Goal: Task Accomplishment & Management: Complete application form

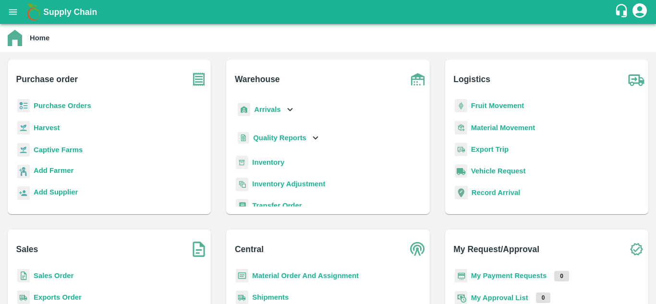
scroll to position [88, 0]
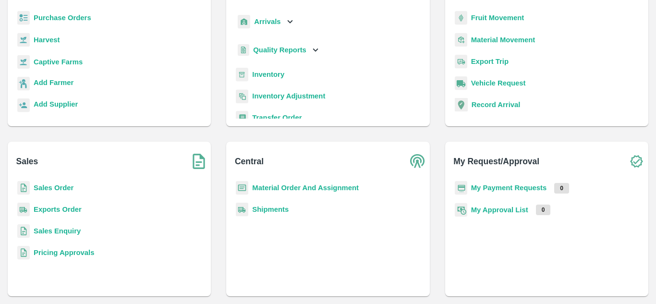
click at [514, 187] on b "My Payment Requests" at bounding box center [509, 188] width 76 height 8
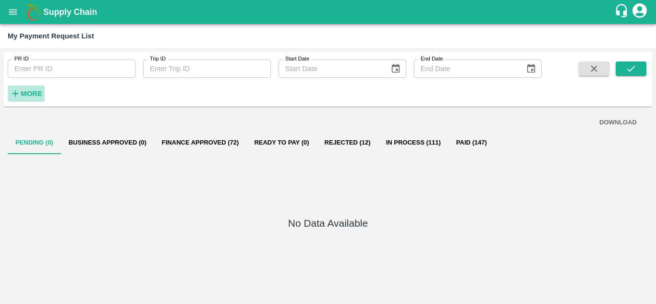
click at [35, 96] on strong "More" at bounding box center [32, 94] width 22 height 8
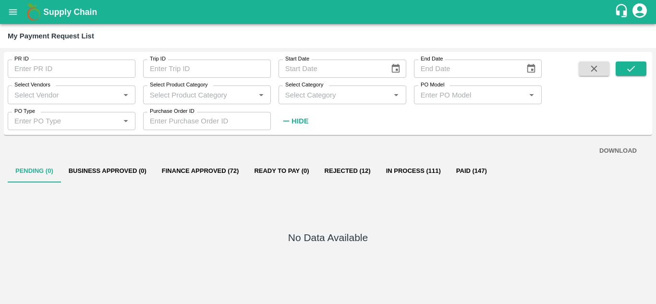
click at [299, 99] on input "Select Category" at bounding box center [334, 94] width 106 height 12
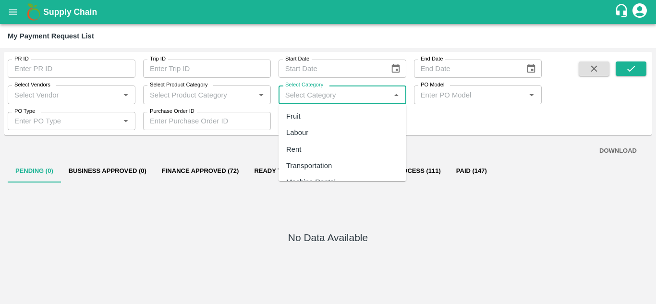
click at [40, 99] on input "Select Vendors" at bounding box center [64, 94] width 106 height 12
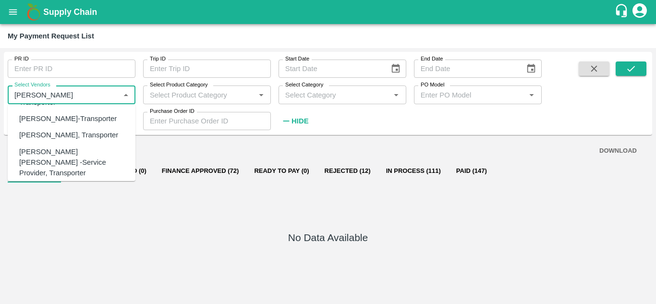
scroll to position [88, 0]
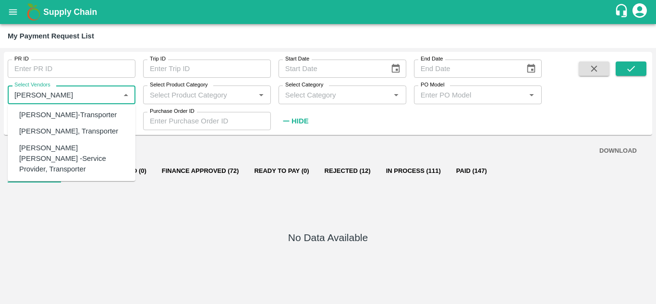
click at [66, 159] on div "Tanaji Maruti Lokare -Service Provider, Transporter" at bounding box center [73, 159] width 108 height 32
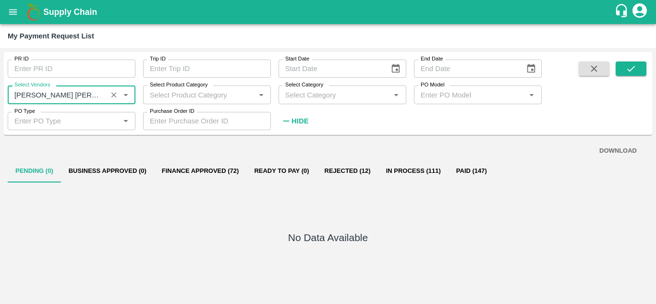
type input "Tanaji Maruti Lokare -Service Provider, Transporter"
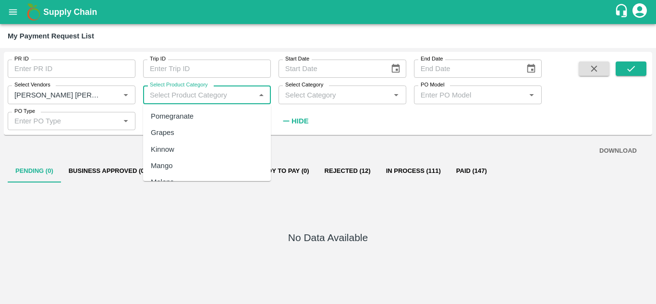
click at [224, 91] on input "Select Product Category" at bounding box center [199, 94] width 106 height 12
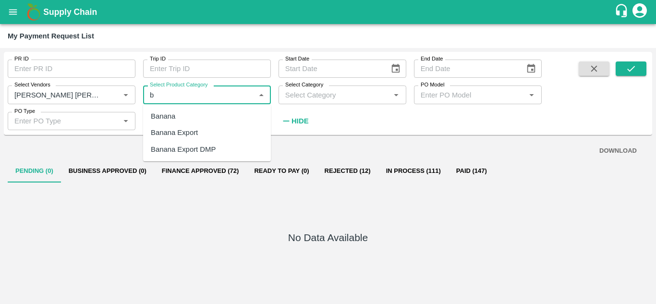
scroll to position [0, 0]
click at [190, 131] on div "Banana Export" at bounding box center [174, 132] width 47 height 11
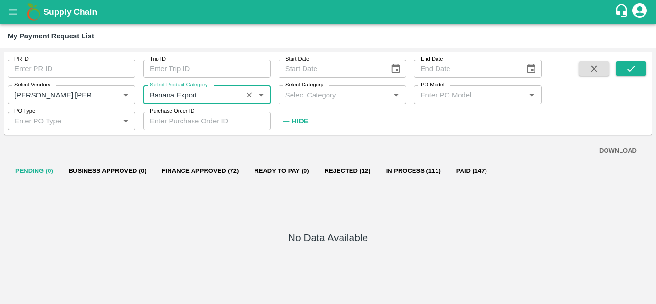
type input "Banana Export"
click at [318, 93] on input "Select Category" at bounding box center [334, 94] width 106 height 12
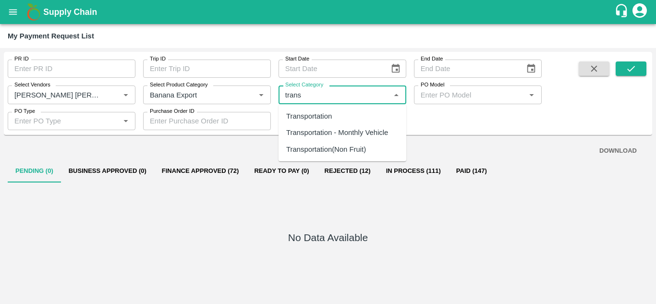
click at [326, 117] on div "Transportation" at bounding box center [309, 116] width 46 height 11
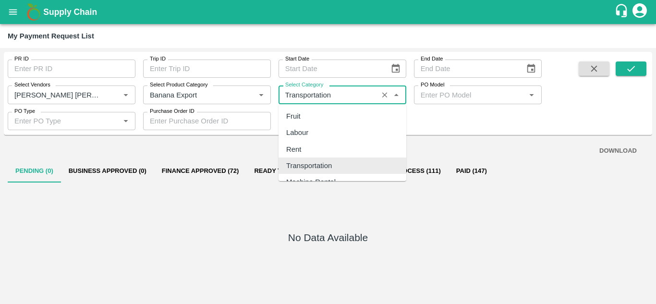
click at [349, 94] on input "Select Category" at bounding box center [328, 94] width 94 height 12
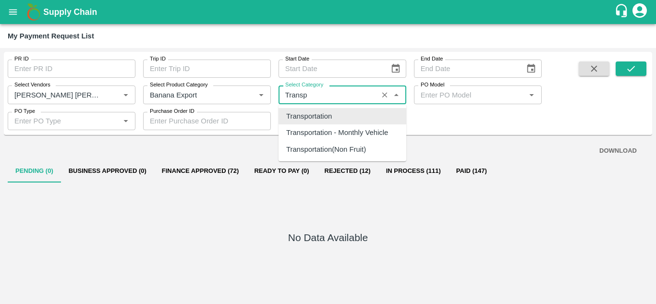
click at [317, 115] on div "Transportation" at bounding box center [309, 116] width 46 height 11
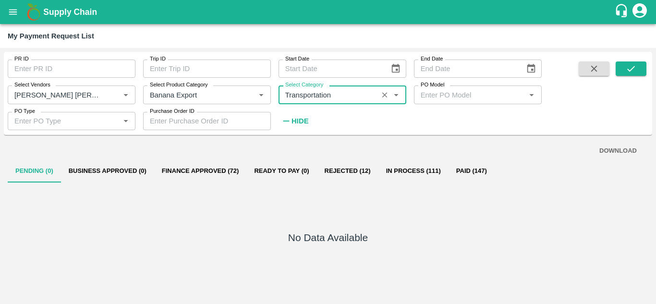
type input "Transportation"
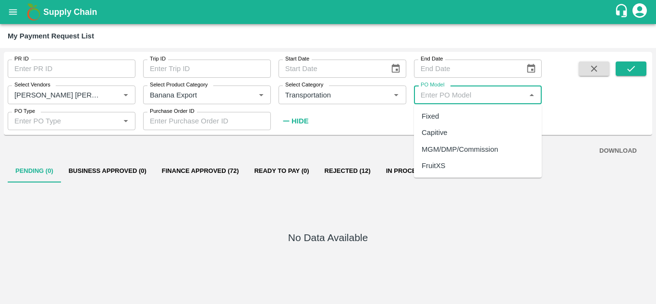
click at [431, 95] on input "PO Model" at bounding box center [470, 94] width 106 height 12
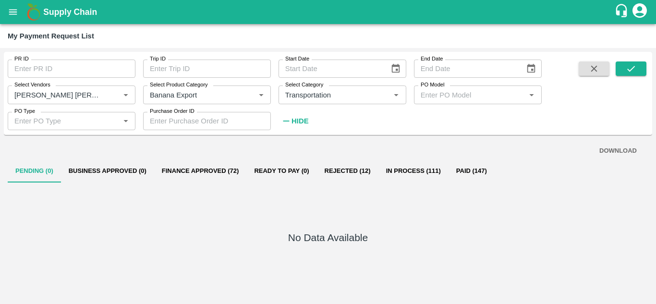
click at [380, 128] on div "PR ID PR ID Trip ID Trip ID Start Date Start Date End Date End Date Select Vend…" at bounding box center [270, 91] width 541 height 78
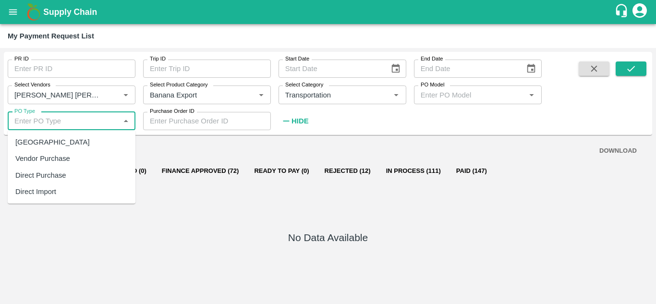
click at [64, 127] on input "PO Type" at bounding box center [64, 121] width 106 height 12
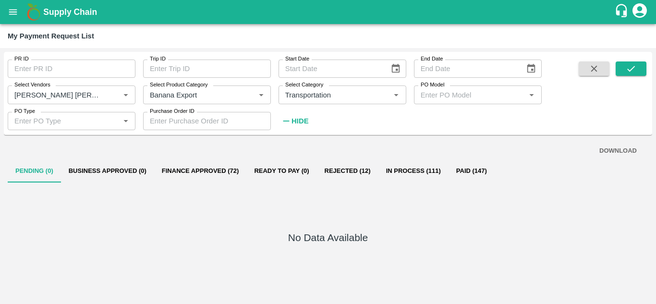
click at [179, 147] on div "DOWNLOAD" at bounding box center [327, 151] width 625 height 17
click at [299, 122] on strong "Hide" at bounding box center [299, 121] width 17 height 8
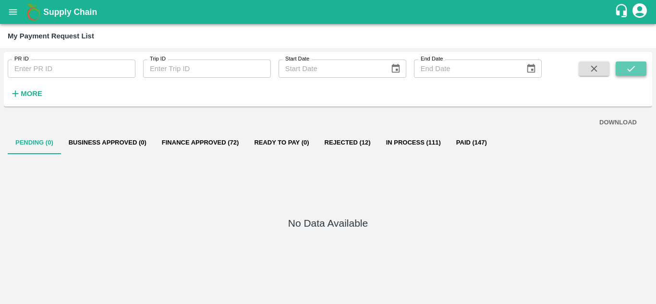
click at [628, 65] on icon "submit" at bounding box center [630, 68] width 11 height 11
click at [29, 92] on strong "More" at bounding box center [32, 94] width 22 height 8
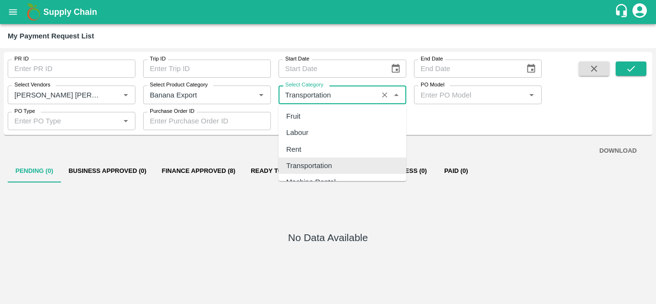
click at [354, 95] on input "Select Category" at bounding box center [328, 94] width 94 height 12
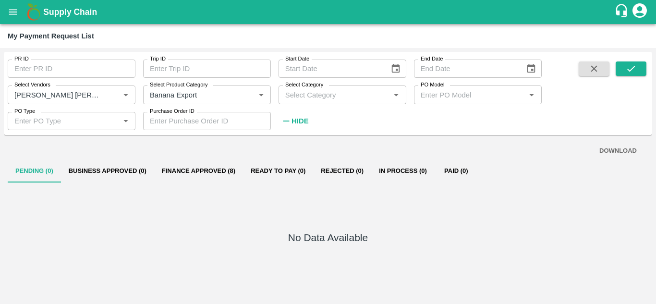
click at [463, 112] on div "PR ID PR ID Trip ID Trip ID Start Date Start Date End Date End Date Select Vend…" at bounding box center [270, 91] width 541 height 78
click at [626, 72] on icon "submit" at bounding box center [630, 68] width 11 height 11
click at [293, 124] on strong "Hide" at bounding box center [299, 121] width 17 height 8
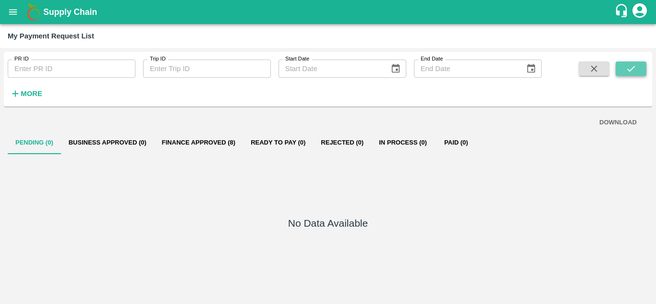
click at [635, 66] on icon "submit" at bounding box center [630, 68] width 11 height 11
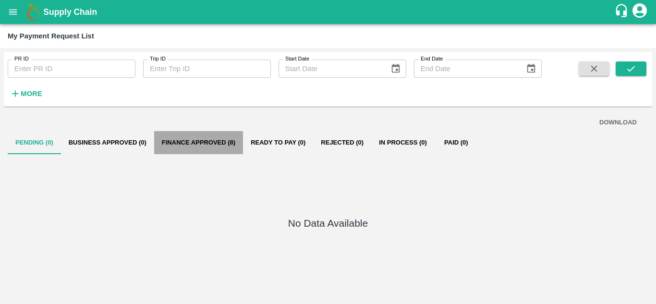
click at [220, 137] on button "Finance Approved (8)" at bounding box center [198, 142] width 89 height 23
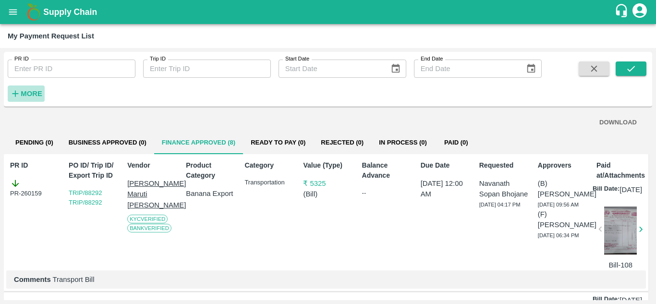
click at [28, 96] on strong "More" at bounding box center [32, 94] width 22 height 8
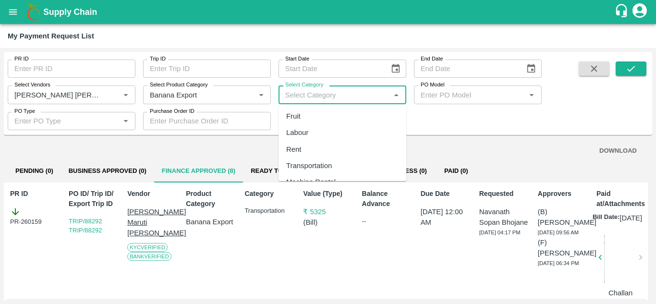
click at [310, 95] on input "Select Category" at bounding box center [334, 94] width 106 height 12
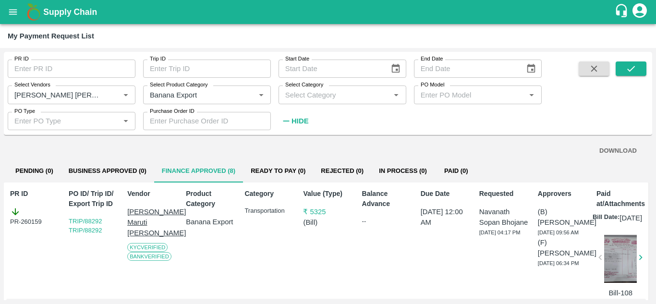
click at [499, 118] on div "PR ID PR ID Trip ID Trip ID Start Date Start Date End Date End Date Select Vend…" at bounding box center [270, 91] width 541 height 78
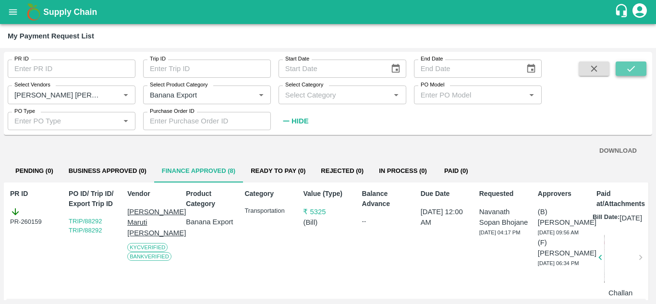
click at [633, 73] on icon "submit" at bounding box center [630, 68] width 11 height 11
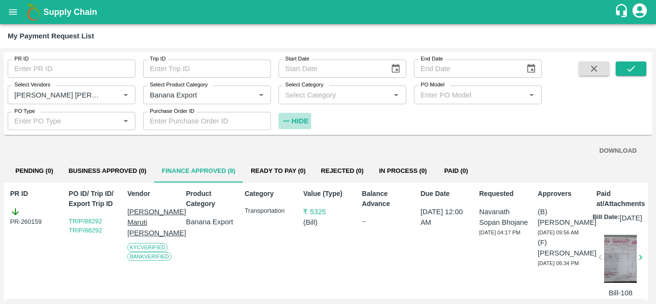
click at [294, 122] on strong "Hide" at bounding box center [299, 121] width 17 height 8
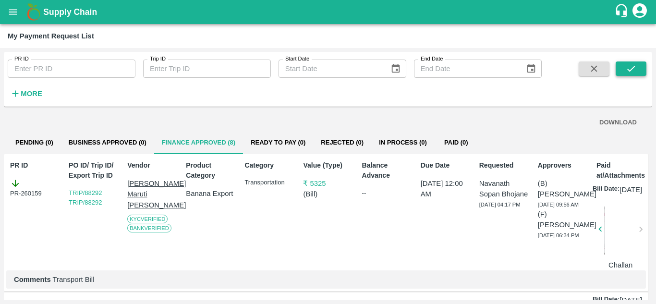
click at [627, 66] on icon "submit" at bounding box center [630, 68] width 11 height 11
click at [32, 90] on strong "More" at bounding box center [32, 94] width 22 height 8
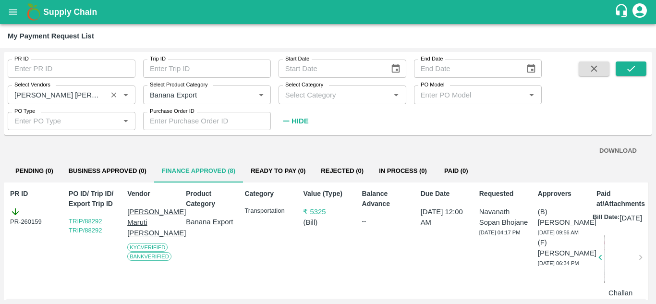
click at [97, 100] on input "Select Vendors" at bounding box center [58, 94] width 94 height 12
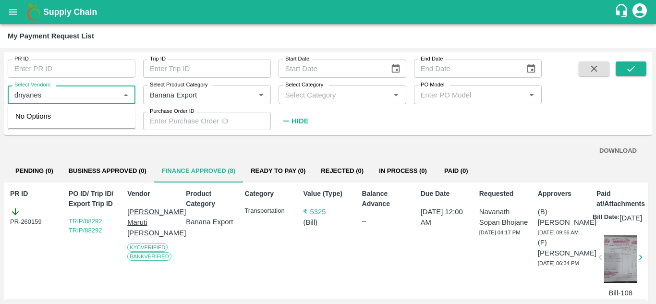
type input "dnyanesh"
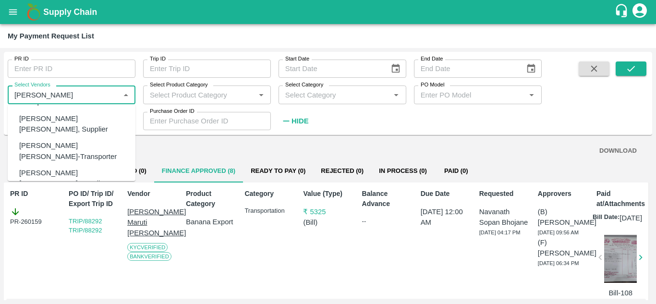
scroll to position [74, 0]
click at [52, 140] on div "Dnyaneshwar Vitthal Godse-Transporter" at bounding box center [73, 151] width 108 height 22
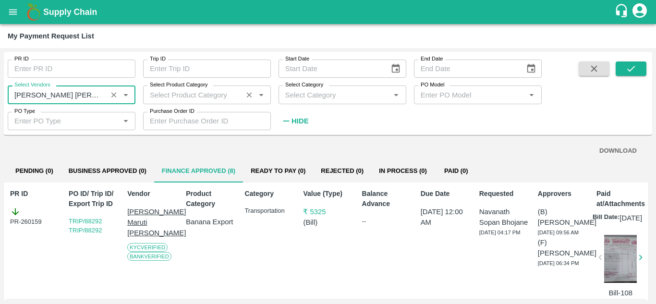
type input "Dnyaneshwar Vitthal Godse-Transporter"
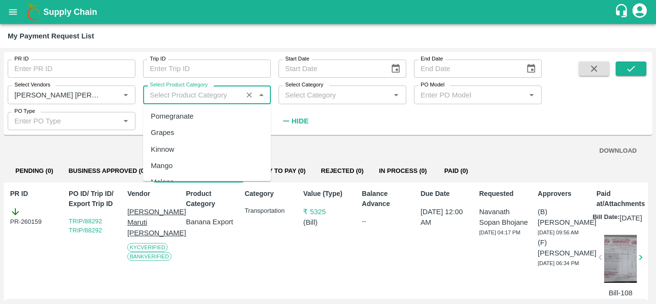
click at [180, 91] on input "Select Product Category" at bounding box center [193, 94] width 94 height 12
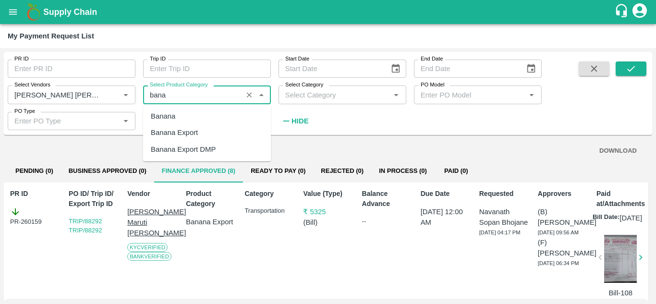
click at [191, 134] on div "Banana Export" at bounding box center [174, 132] width 47 height 11
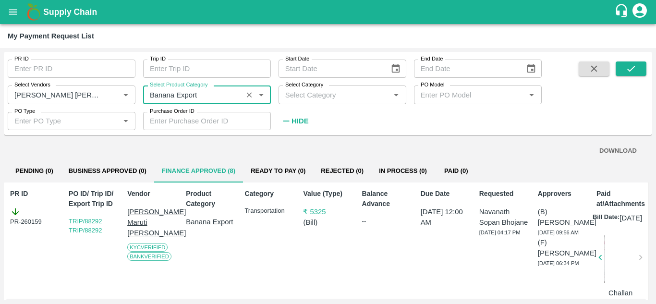
type input "Banana Export"
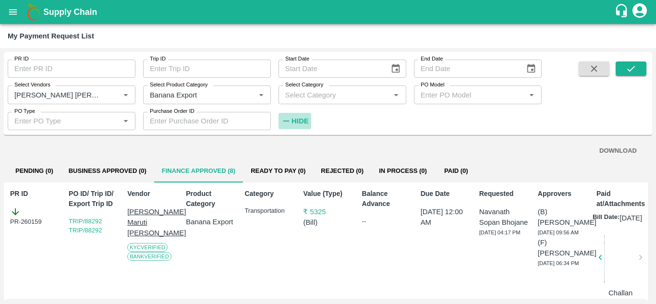
click at [298, 120] on strong "Hide" at bounding box center [299, 121] width 17 height 8
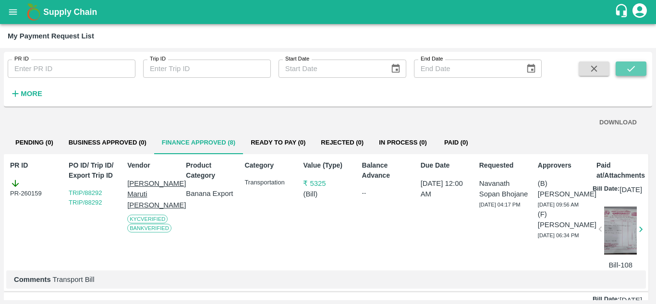
click at [625, 66] on icon "submit" at bounding box center [630, 68] width 11 height 11
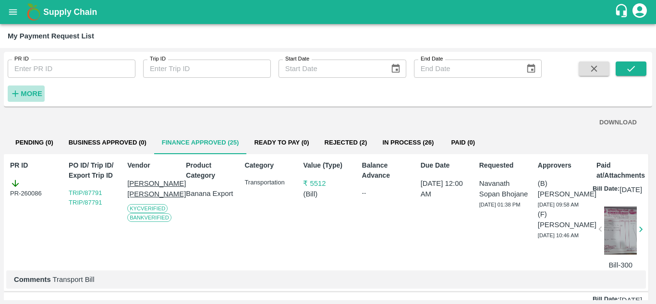
click at [18, 90] on icon "button" at bounding box center [15, 93] width 11 height 11
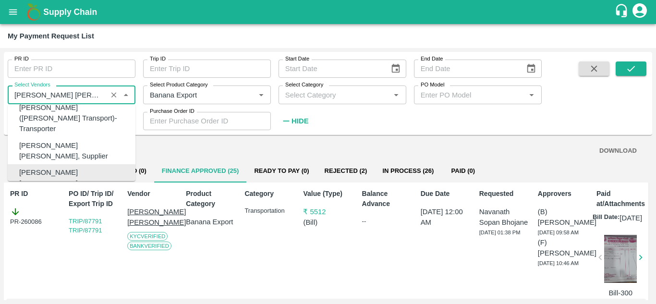
scroll to position [0, 39]
drag, startPoint x: 18, startPoint y: 90, endPoint x: 113, endPoint y: 89, distance: 94.6
click at [113, 89] on div "Select Vendors   *" at bounding box center [72, 94] width 128 height 18
click at [113, 89] on button "Clear" at bounding box center [114, 94] width 13 height 13
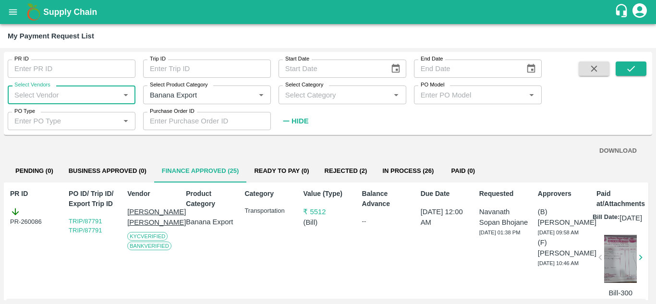
click at [109, 91] on input "Select Vendors" at bounding box center [64, 94] width 106 height 12
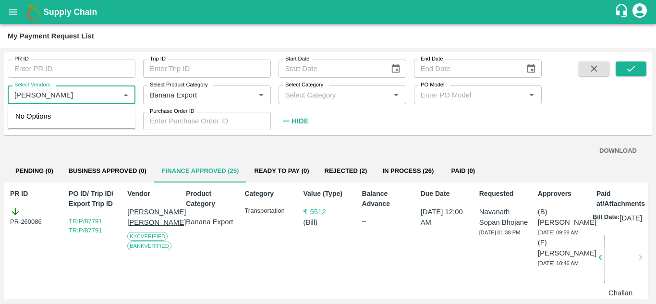
type input "Tanaji N"
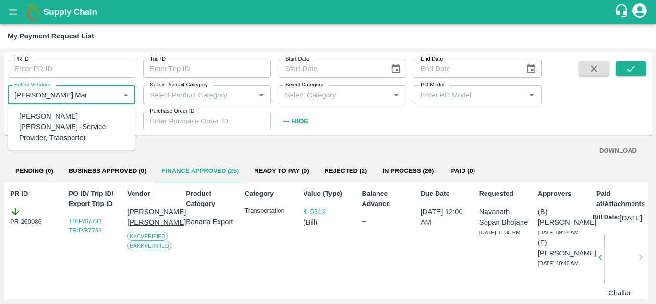
click at [88, 115] on div "Tanaji Maruti Lokare -Service Provider, Transporter" at bounding box center [73, 127] width 108 height 32
type input "Tanaji Maruti Lokare -Service Provider, Transporter"
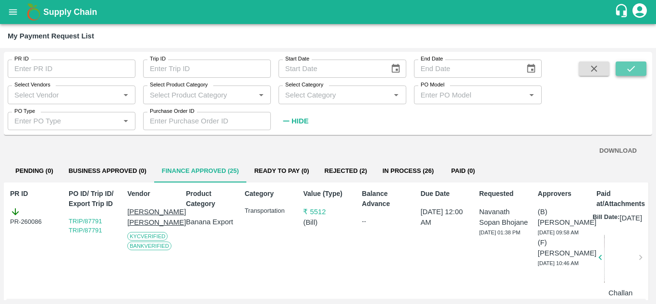
click at [640, 69] on button "submit" at bounding box center [630, 68] width 31 height 14
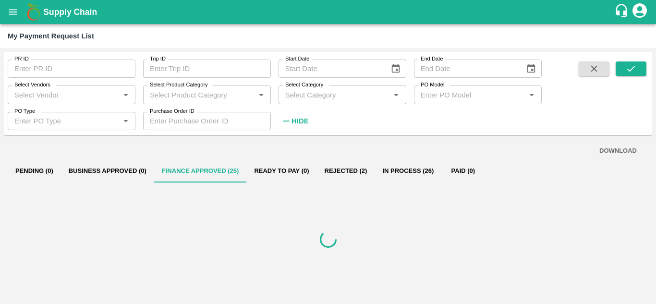
click at [88, 88] on div "Select Vendors   *" at bounding box center [72, 94] width 128 height 18
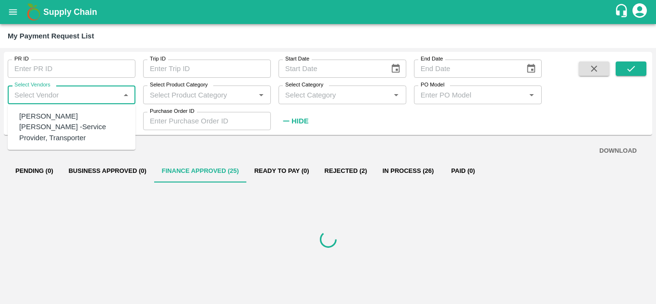
click at [84, 123] on div "Tanaji Maruti Lokare -Service Provider, Transporter" at bounding box center [73, 127] width 108 height 32
type input "Tanaji Maruti Lokare -Service Provider, Transporter"
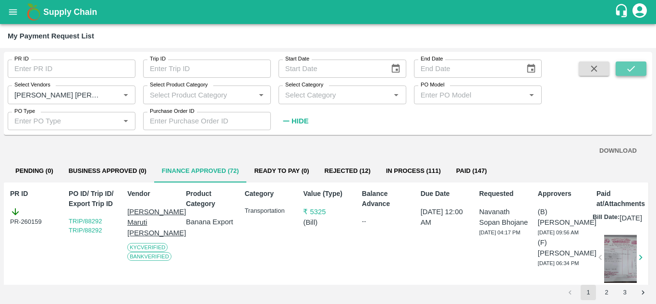
click at [626, 67] on icon "submit" at bounding box center [630, 68] width 11 height 11
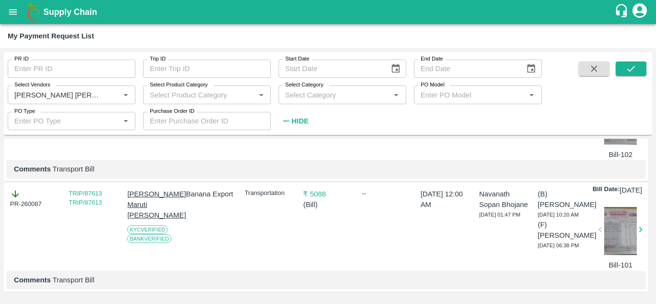
scroll to position [886, 0]
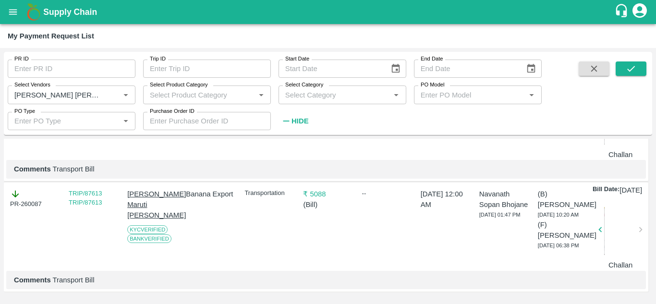
click at [617, 229] on div at bounding box center [620, 232] width 33 height 51
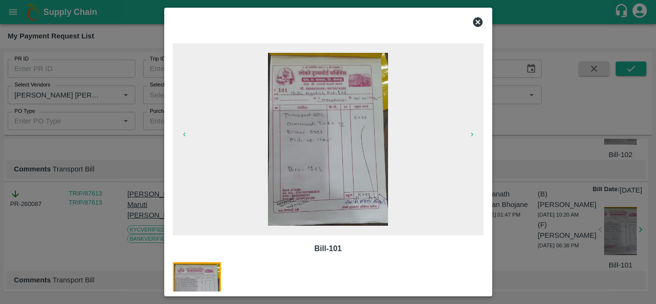
click at [354, 132] on img at bounding box center [328, 139] width 120 height 173
click at [475, 16] on icon at bounding box center [478, 22] width 12 height 12
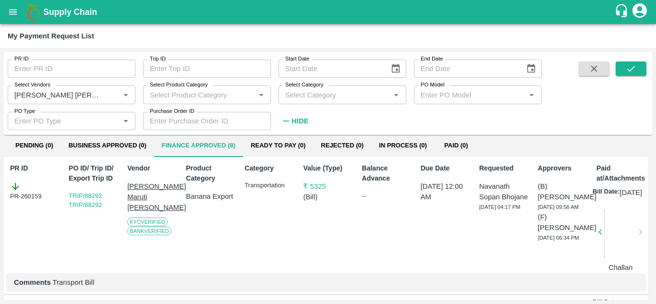
scroll to position [26, 0]
click at [617, 235] on div at bounding box center [620, 233] width 33 height 51
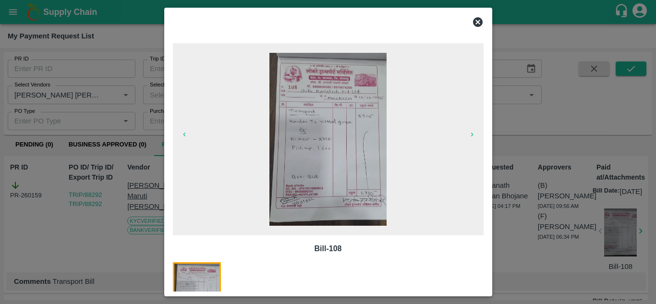
click at [344, 120] on img at bounding box center [327, 139] width 117 height 173
click at [479, 22] on icon at bounding box center [478, 22] width 10 height 10
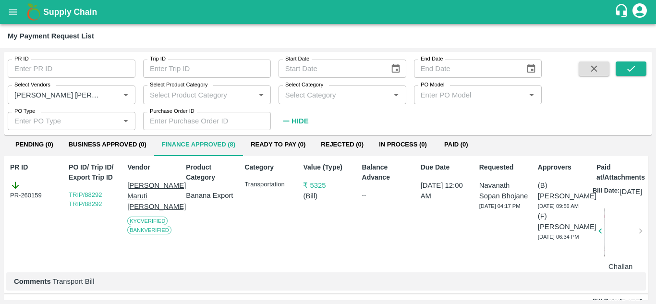
scroll to position [0, 0]
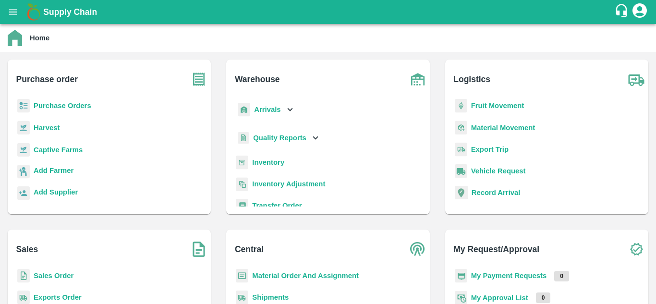
click at [66, 103] on b "Purchase Orders" at bounding box center [63, 106] width 58 height 8
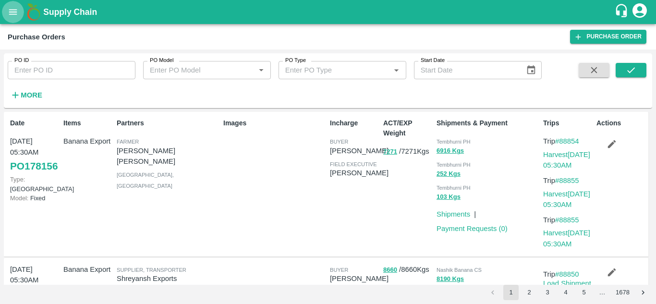
click at [11, 11] on icon "open drawer" at bounding box center [13, 12] width 11 height 11
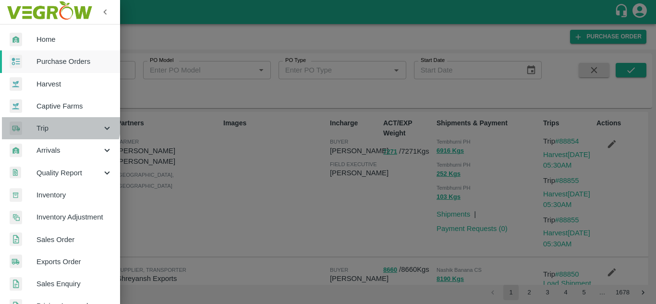
click at [49, 122] on div "Trip" at bounding box center [60, 128] width 120 height 22
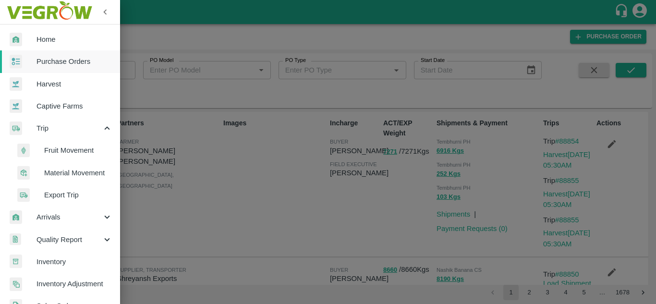
click at [64, 148] on span "Fruit Movement" at bounding box center [78, 150] width 68 height 11
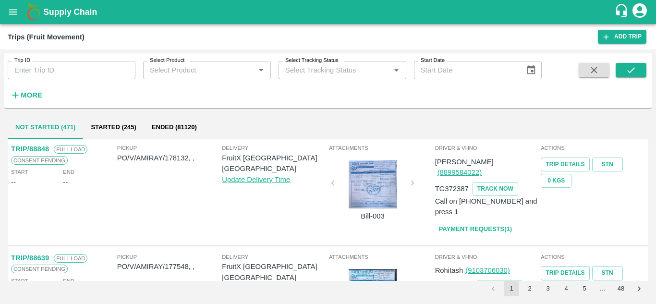
click at [44, 76] on input "Trip ID" at bounding box center [72, 70] width 128 height 18
click at [637, 70] on button "submit" at bounding box center [630, 70] width 31 height 14
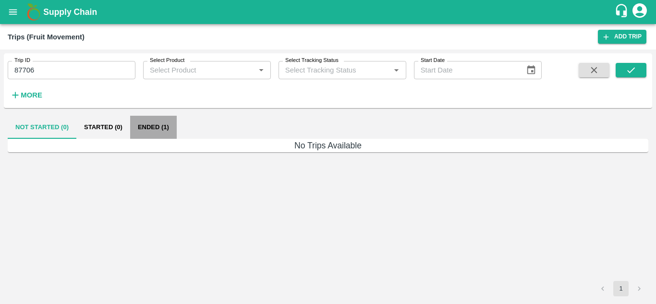
click at [156, 127] on button "Ended (1)" at bounding box center [153, 127] width 47 height 23
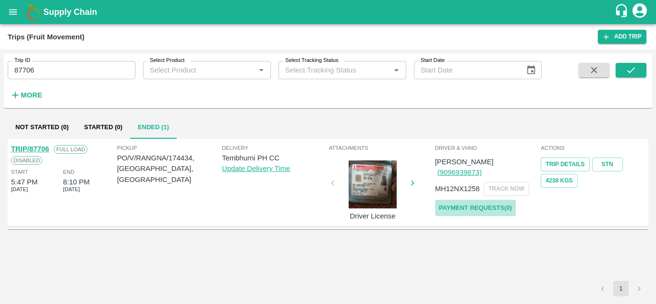
click at [497, 200] on link "Payment Requests( 0 )" at bounding box center [475, 208] width 81 height 17
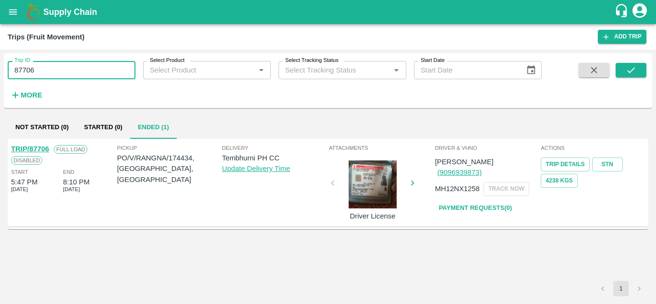
click at [42, 71] on input "87706" at bounding box center [72, 70] width 128 height 18
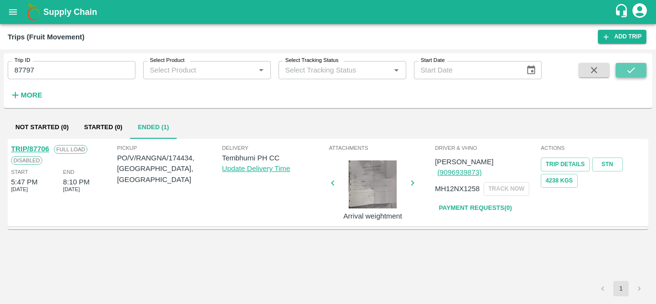
click at [635, 68] on icon "submit" at bounding box center [630, 70] width 11 height 11
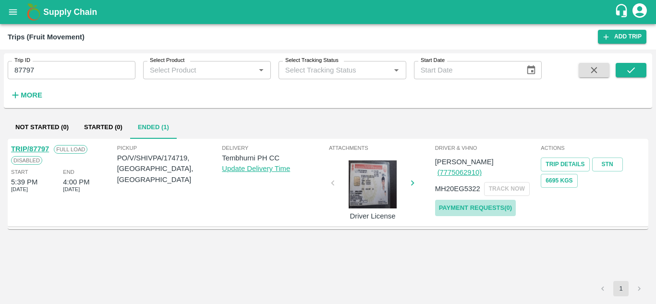
click at [477, 200] on link "Payment Requests( 0 )" at bounding box center [475, 208] width 81 height 17
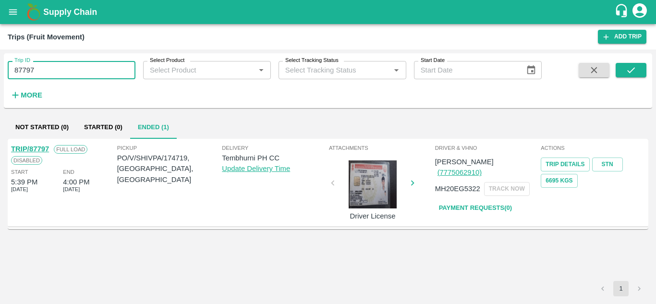
click at [46, 76] on input "87797" at bounding box center [72, 70] width 128 height 18
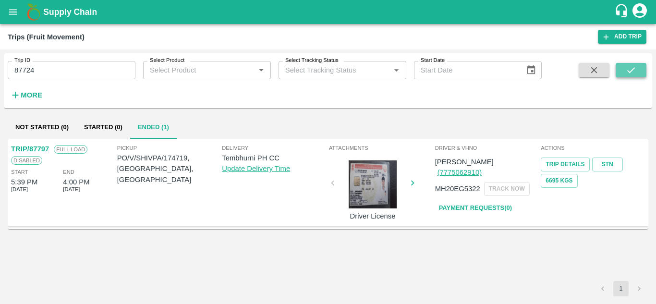
click at [639, 72] on button "submit" at bounding box center [630, 70] width 31 height 14
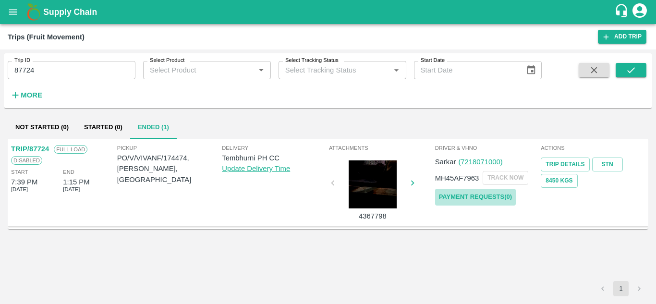
click at [480, 199] on link "Payment Requests( 0 )" at bounding box center [475, 197] width 81 height 17
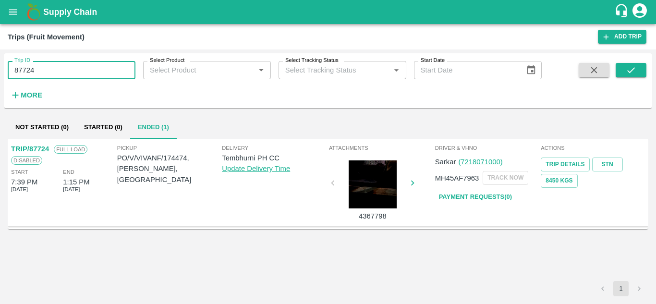
click at [60, 68] on input "87724" at bounding box center [72, 70] width 128 height 18
click at [638, 69] on button "submit" at bounding box center [630, 70] width 31 height 14
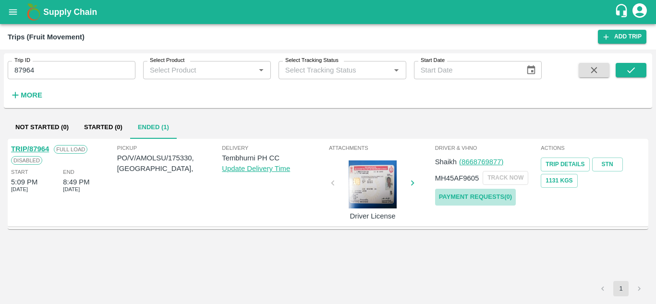
click at [473, 201] on link "Payment Requests( 0 )" at bounding box center [475, 197] width 81 height 17
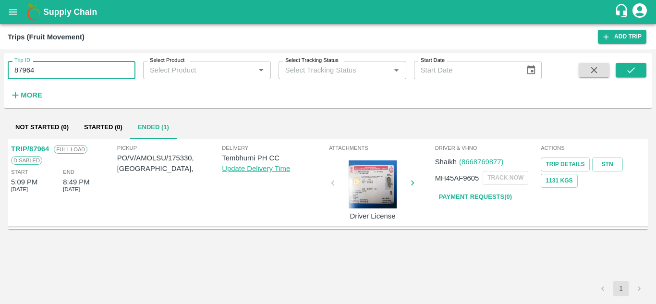
click at [53, 73] on input "87964" at bounding box center [72, 70] width 128 height 18
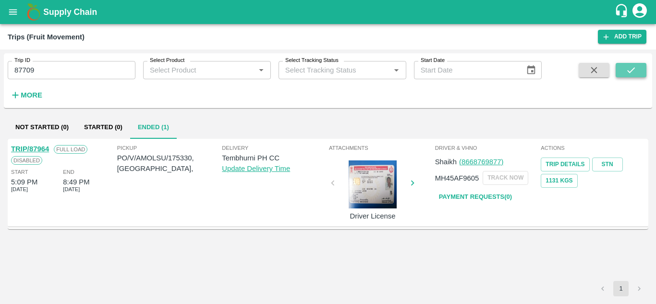
click at [635, 67] on icon "submit" at bounding box center [630, 70] width 11 height 11
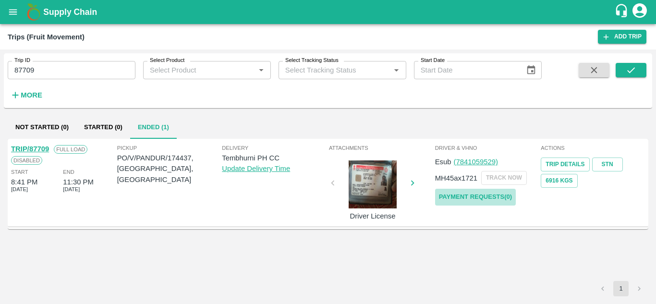
click at [469, 199] on link "Payment Requests( 0 )" at bounding box center [475, 197] width 81 height 17
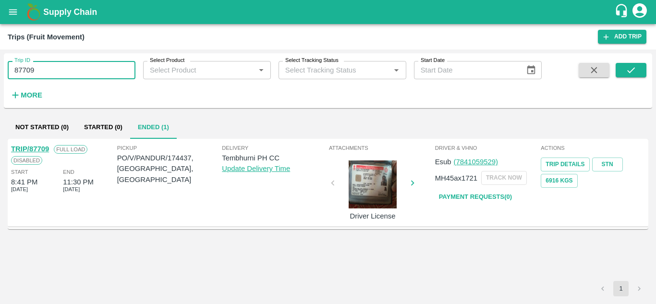
click at [49, 70] on input "87709" at bounding box center [72, 70] width 128 height 18
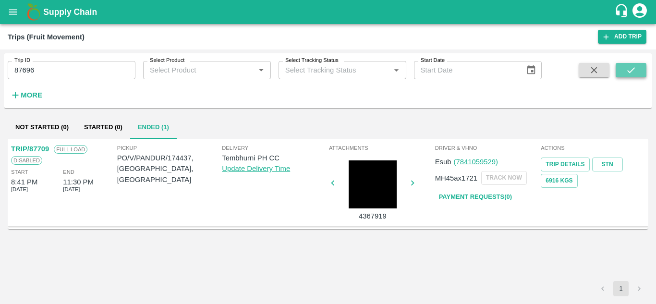
click at [636, 65] on button "submit" at bounding box center [630, 70] width 31 height 14
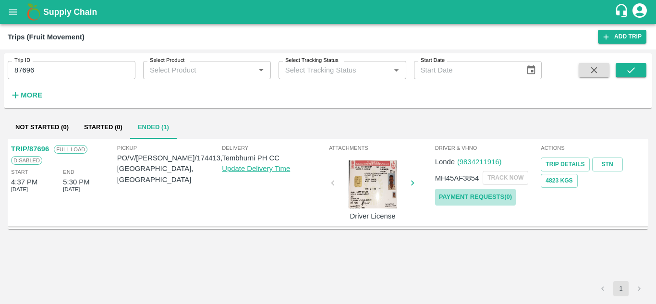
click at [477, 196] on link "Payment Requests( 0 )" at bounding box center [475, 197] width 81 height 17
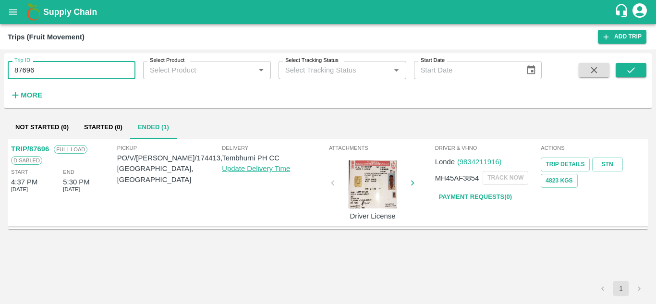
click at [44, 68] on input "87696" at bounding box center [72, 70] width 128 height 18
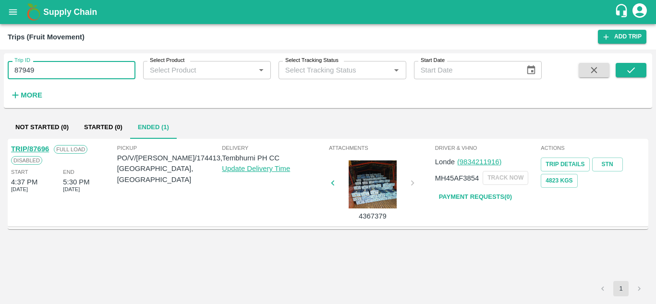
type input "87949"
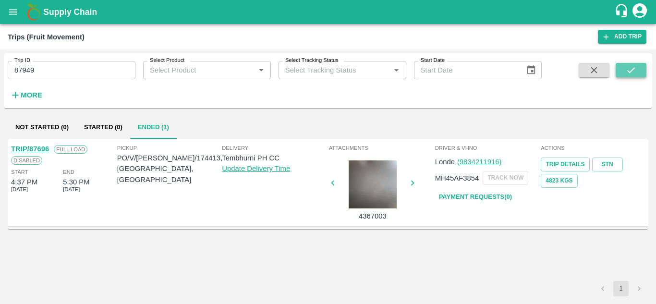
click at [628, 71] on icon "submit" at bounding box center [631, 70] width 8 height 6
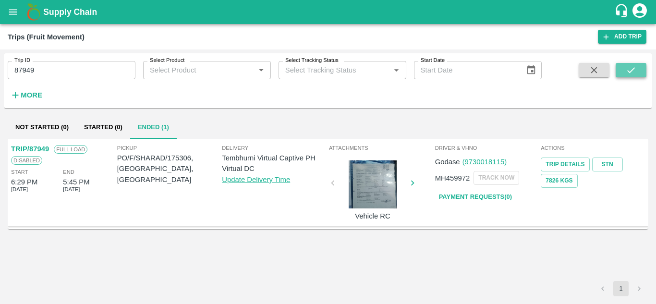
click at [627, 70] on icon "submit" at bounding box center [630, 70] width 11 height 11
click at [480, 192] on link "Payment Requests( 0 )" at bounding box center [475, 197] width 81 height 17
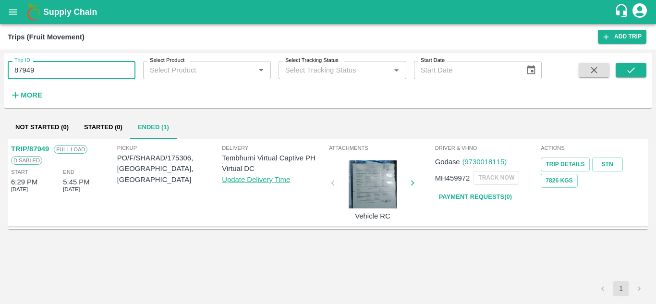
click at [40, 65] on input "87949" at bounding box center [72, 70] width 128 height 18
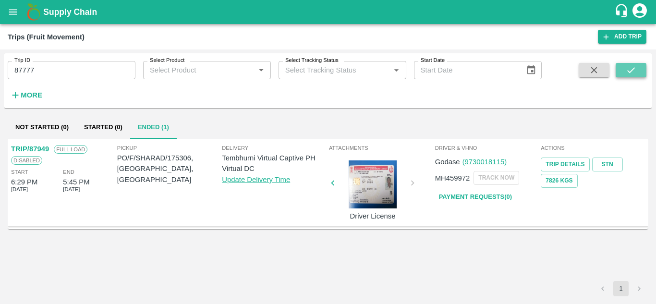
click at [635, 72] on icon "submit" at bounding box center [630, 70] width 11 height 11
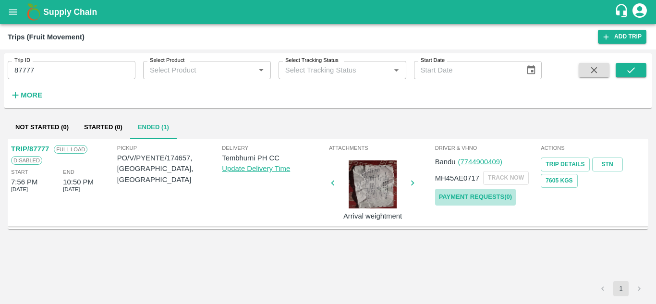
click at [489, 195] on link "Payment Requests( 0 )" at bounding box center [475, 197] width 81 height 17
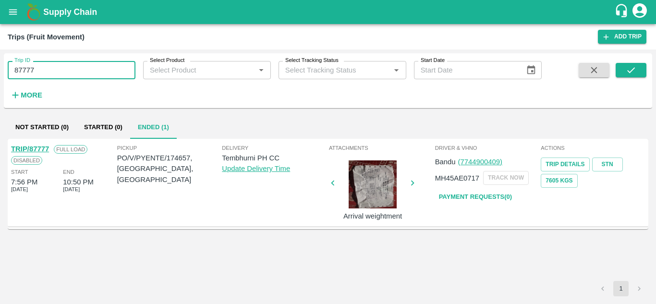
click at [59, 69] on input "87777" at bounding box center [72, 70] width 128 height 18
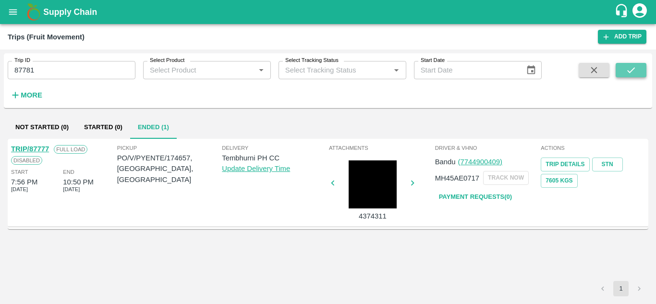
click at [642, 71] on button "submit" at bounding box center [630, 70] width 31 height 14
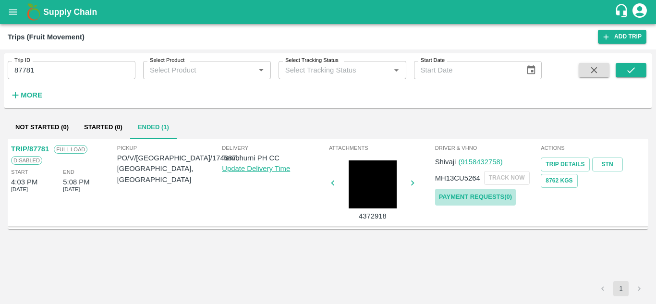
click at [474, 195] on link "Payment Requests( 0 )" at bounding box center [475, 197] width 81 height 17
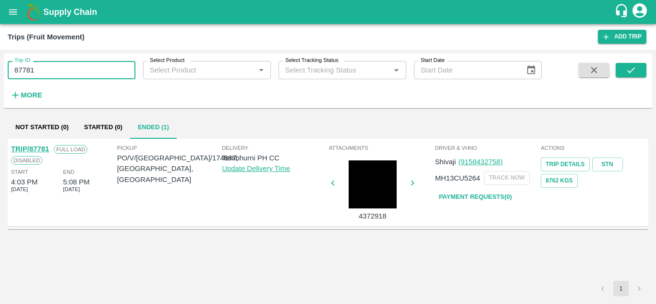
click at [45, 76] on input "87781" at bounding box center [72, 70] width 128 height 18
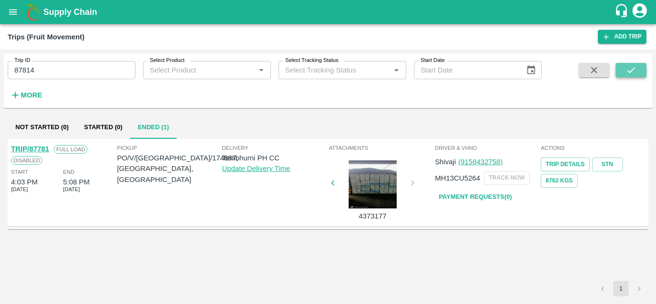
click at [639, 69] on button "submit" at bounding box center [630, 70] width 31 height 14
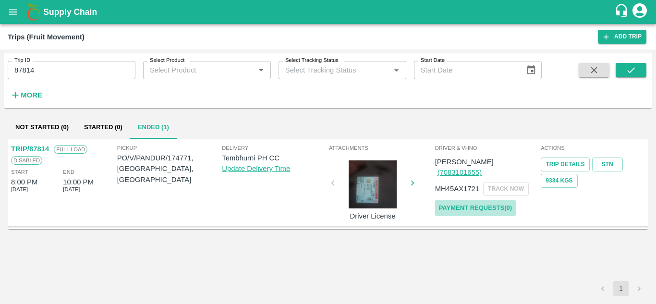
click at [475, 200] on link "Payment Requests( 0 )" at bounding box center [475, 208] width 81 height 17
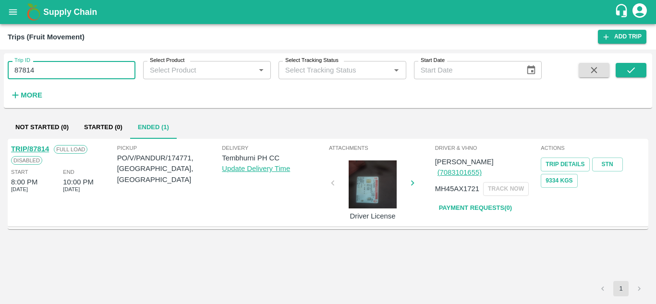
click at [53, 74] on input "87814" at bounding box center [72, 70] width 128 height 18
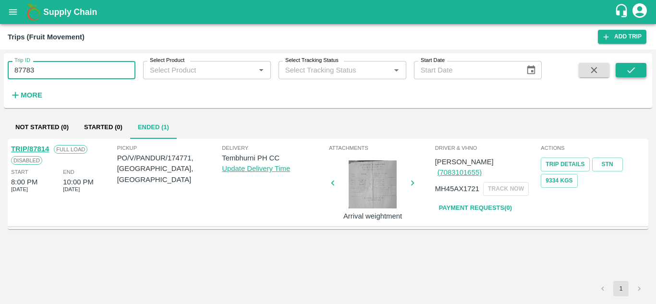
type input "87783"
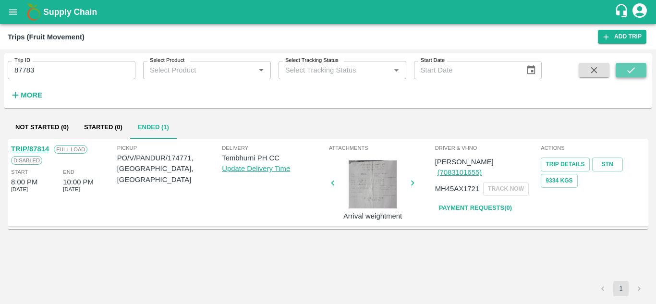
click at [634, 70] on icon "submit" at bounding box center [630, 70] width 11 height 11
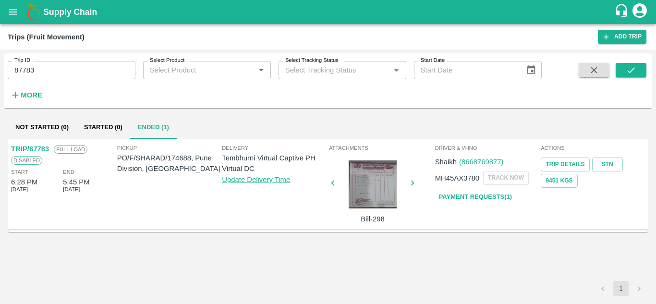
click at [487, 198] on link "Payment Requests( 1 )" at bounding box center [475, 197] width 81 height 17
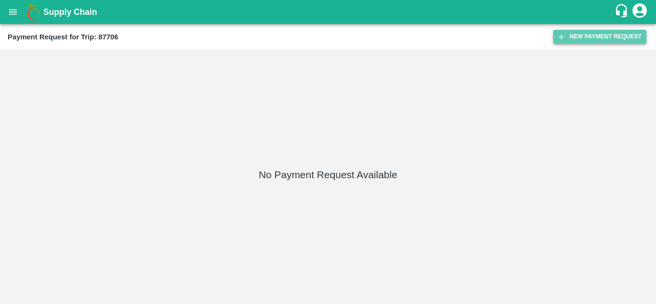
click at [611, 35] on button "New Payment Request" at bounding box center [599, 37] width 93 height 14
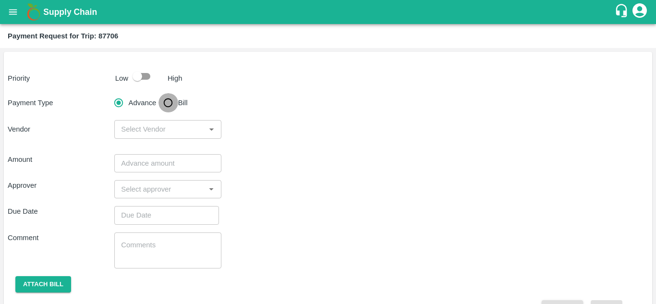
click at [165, 102] on input "Bill" at bounding box center [167, 102] width 19 height 19
radio input "true"
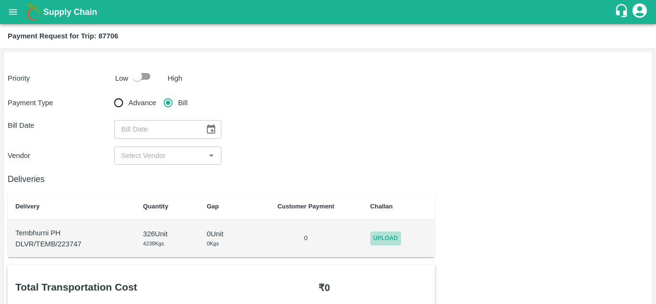
click at [376, 240] on span "Upload" at bounding box center [385, 238] width 31 height 14
click at [0, 0] on input "Upload" at bounding box center [0, 0] width 0 height 0
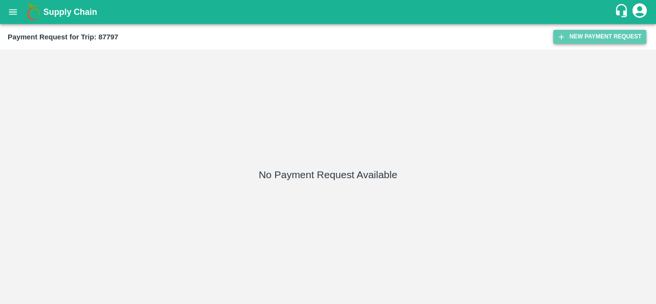
click at [595, 36] on button "New Payment Request" at bounding box center [599, 37] width 93 height 14
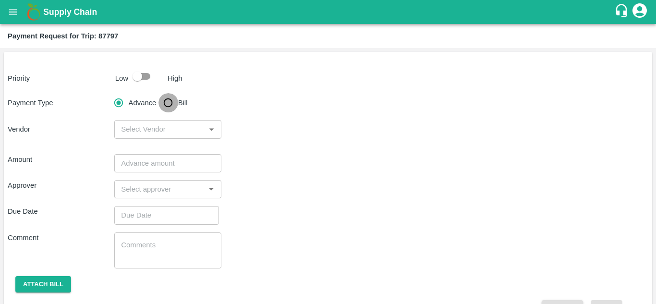
click at [167, 103] on input "Bill" at bounding box center [167, 102] width 19 height 19
radio input "true"
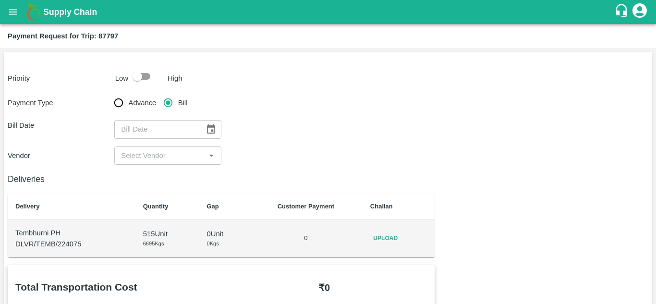
click at [384, 234] on span "Upload" at bounding box center [385, 238] width 31 height 14
click at [0, 0] on input "Upload" at bounding box center [0, 0] width 0 height 0
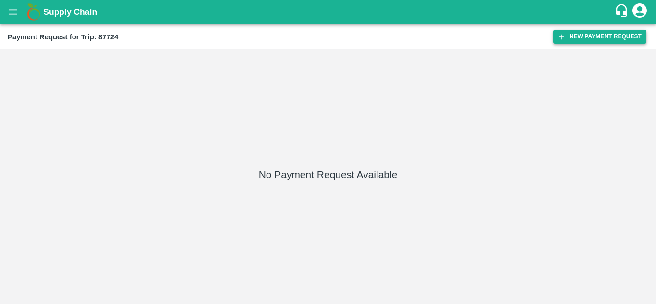
click at [580, 41] on button "New Payment Request" at bounding box center [599, 37] width 93 height 14
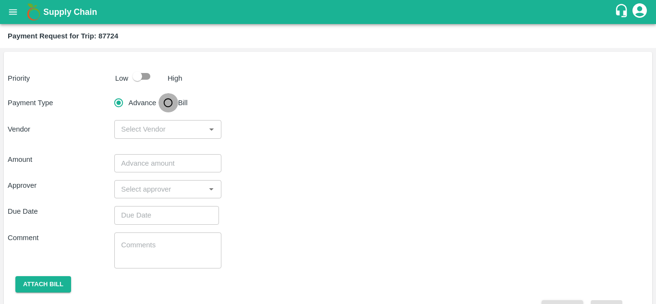
click at [168, 101] on input "Bill" at bounding box center [167, 102] width 19 height 19
radio input "true"
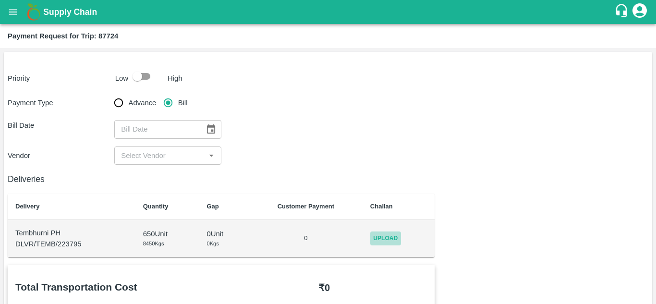
click at [391, 240] on span "Upload" at bounding box center [385, 238] width 31 height 14
click at [0, 0] on input "Upload" at bounding box center [0, 0] width 0 height 0
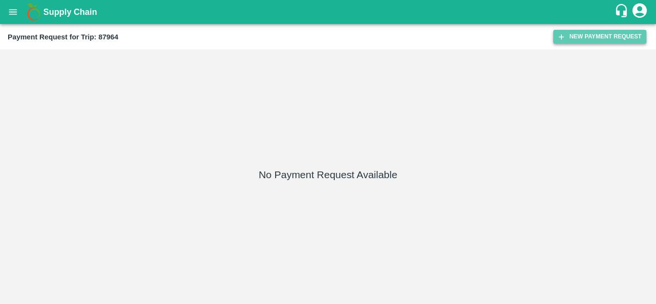
click at [611, 43] on button "New Payment Request" at bounding box center [599, 37] width 93 height 14
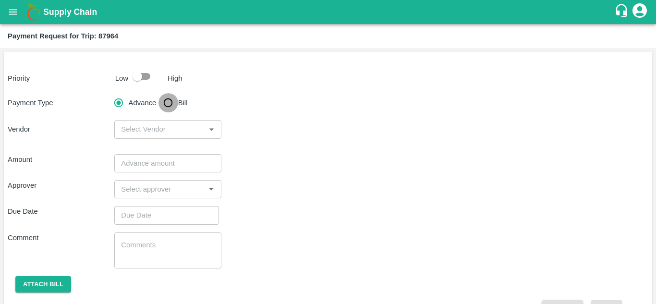
click at [166, 101] on input "Bill" at bounding box center [167, 102] width 19 height 19
radio input "true"
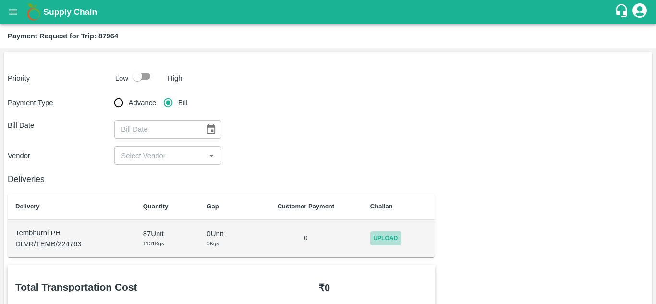
click at [390, 235] on span "Upload" at bounding box center [385, 238] width 31 height 14
click at [0, 0] on input "Upload" at bounding box center [0, 0] width 0 height 0
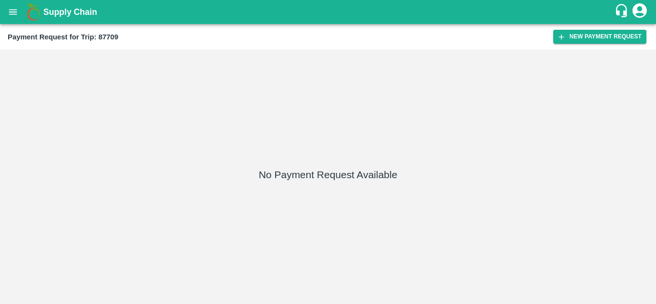
click at [589, 29] on div "Payment Request for Trip: 87709 New Payment Request" at bounding box center [328, 36] width 656 height 25
click at [586, 32] on button "New Payment Request" at bounding box center [599, 37] width 93 height 14
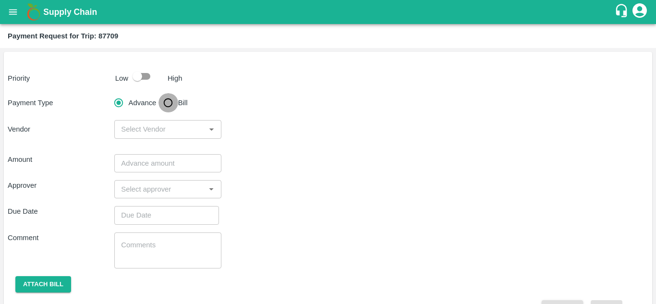
click at [166, 102] on input "Bill" at bounding box center [167, 102] width 19 height 19
radio input "true"
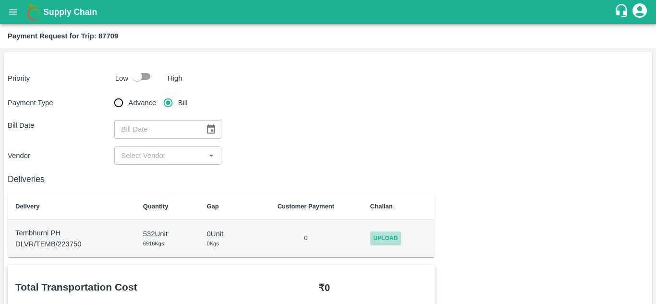
click at [383, 238] on span "Upload" at bounding box center [385, 238] width 31 height 14
click at [0, 0] on input "Upload" at bounding box center [0, 0] width 0 height 0
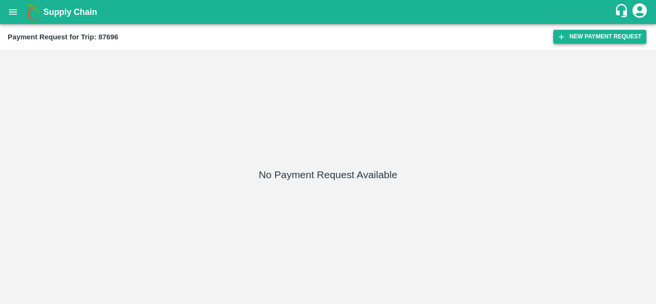
click at [587, 36] on button "New Payment Request" at bounding box center [599, 37] width 93 height 14
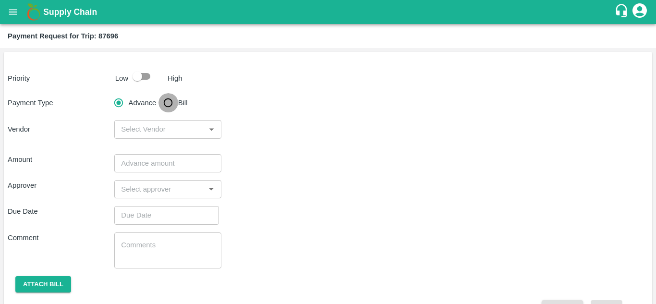
click at [175, 103] on input "Bill" at bounding box center [167, 102] width 19 height 19
radio input "true"
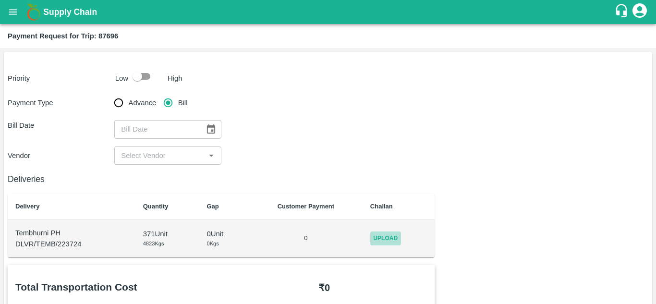
click at [389, 234] on span "Upload" at bounding box center [385, 238] width 31 height 14
click at [0, 0] on input "Upload" at bounding box center [0, 0] width 0 height 0
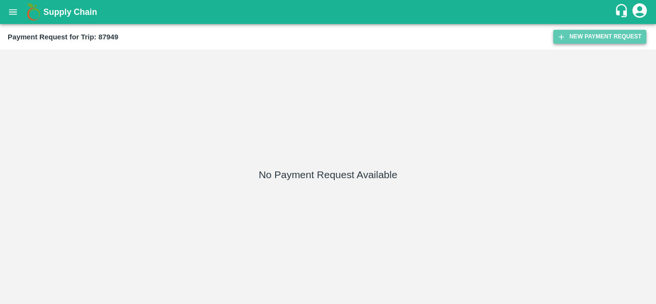
click at [609, 36] on button "New Payment Request" at bounding box center [599, 37] width 93 height 14
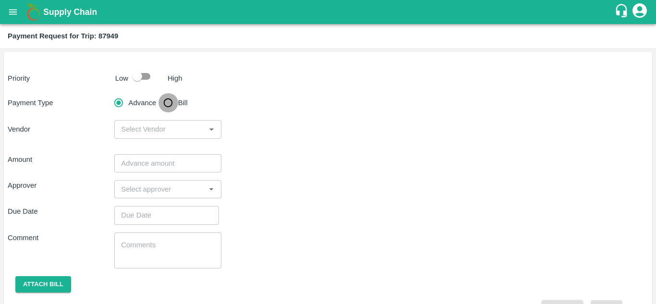
click at [166, 102] on input "Bill" at bounding box center [167, 102] width 19 height 19
radio input "true"
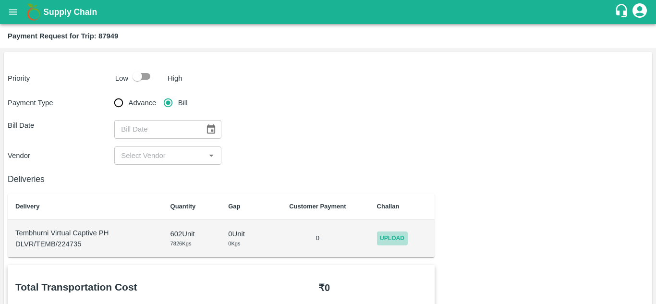
click at [389, 233] on span "Upload" at bounding box center [392, 238] width 31 height 14
click at [0, 0] on input "Upload" at bounding box center [0, 0] width 0 height 0
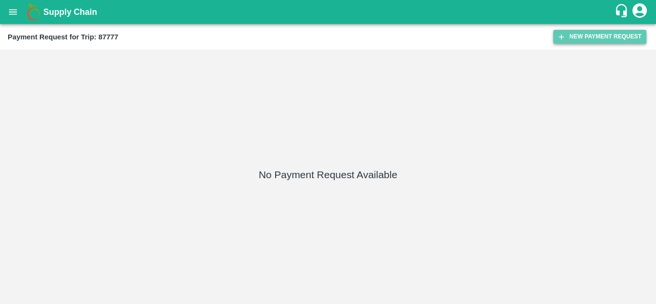
click at [587, 34] on button "New Payment Request" at bounding box center [599, 37] width 93 height 14
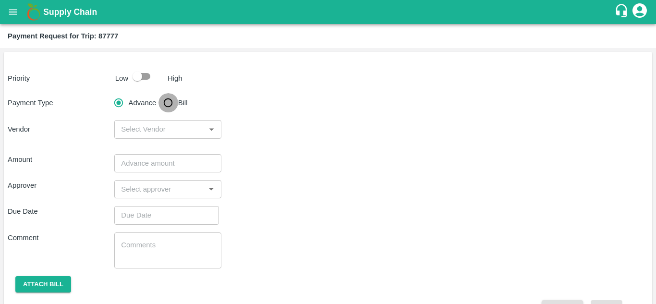
click at [169, 103] on input "Bill" at bounding box center [167, 102] width 19 height 19
radio input "true"
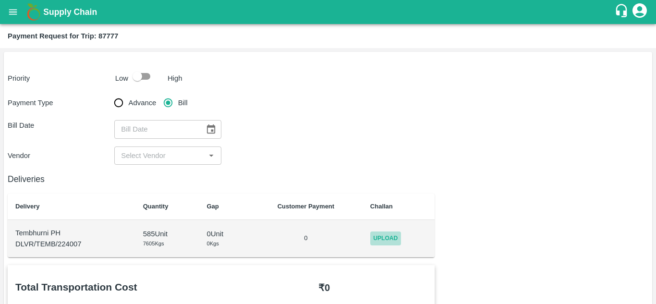
click at [390, 240] on span "Upload" at bounding box center [385, 238] width 31 height 14
click at [0, 0] on input "Upload" at bounding box center [0, 0] width 0 height 0
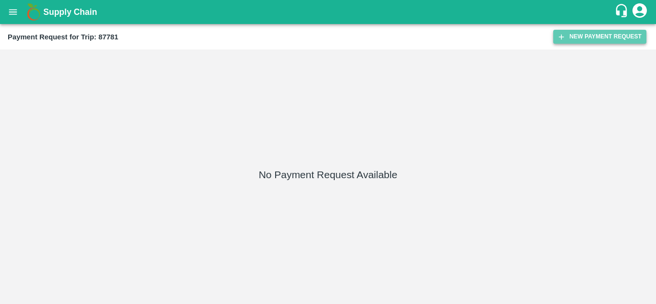
click at [583, 40] on button "New Payment Request" at bounding box center [599, 37] width 93 height 14
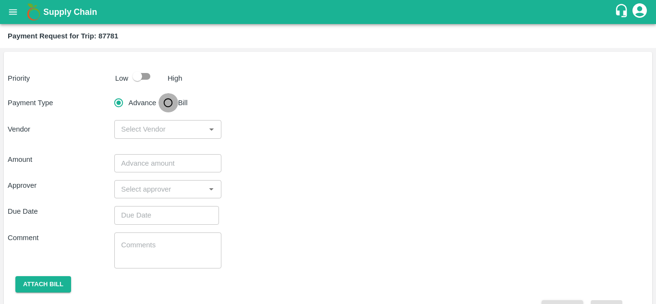
click at [169, 106] on input "Bill" at bounding box center [167, 102] width 19 height 19
radio input "true"
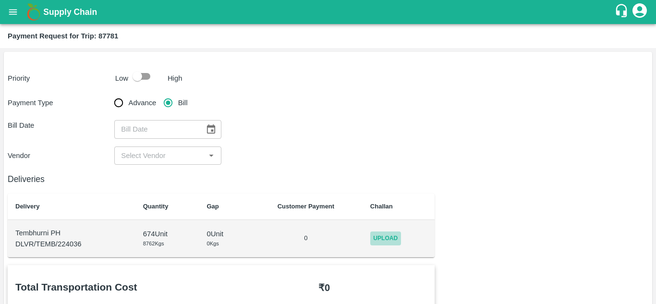
click at [389, 245] on span "Upload" at bounding box center [385, 238] width 31 height 14
click at [0, 0] on input "Upload" at bounding box center [0, 0] width 0 height 0
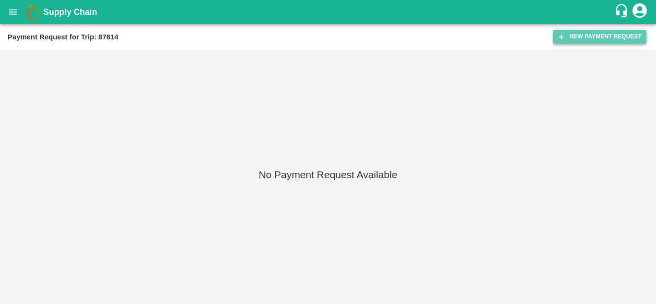
click at [612, 32] on button "New Payment Request" at bounding box center [599, 37] width 93 height 14
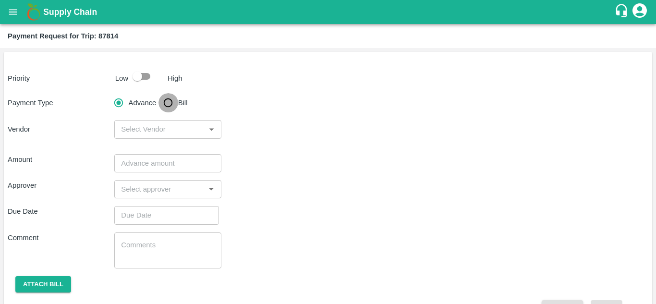
click at [168, 101] on input "Bill" at bounding box center [167, 102] width 19 height 19
radio input "true"
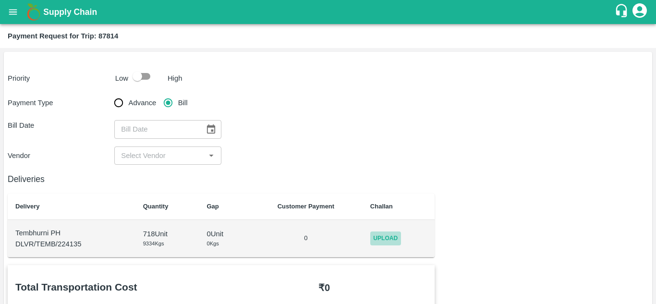
click at [391, 234] on span "Upload" at bounding box center [385, 238] width 31 height 14
click at [0, 0] on input "Upload" at bounding box center [0, 0] width 0 height 0
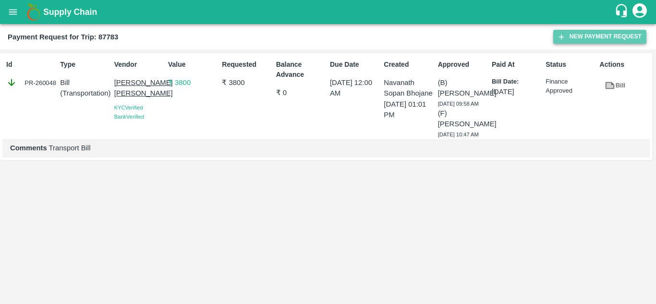
click at [602, 38] on button "New Payment Request" at bounding box center [599, 37] width 93 height 14
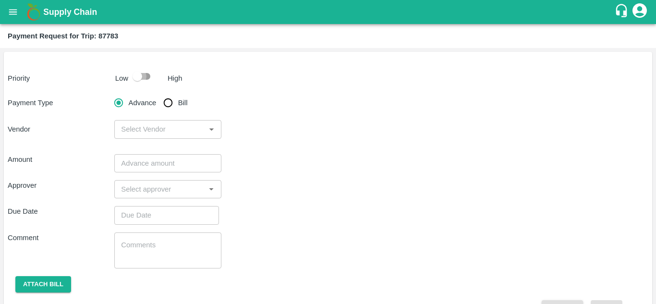
click at [145, 76] on input "checkbox" at bounding box center [137, 76] width 55 height 18
checkbox input "true"
click at [167, 103] on input "Bill" at bounding box center [167, 102] width 19 height 19
radio input "true"
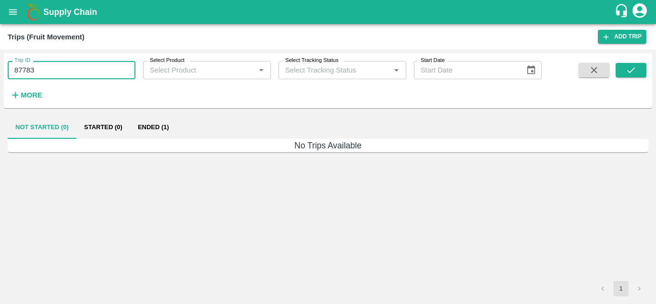
click at [43, 67] on input "87783" at bounding box center [72, 70] width 128 height 18
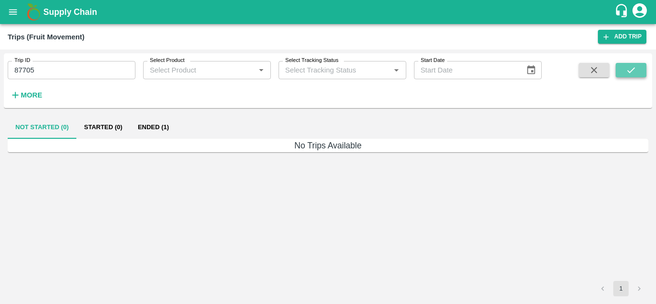
click at [638, 66] on button "submit" at bounding box center [630, 70] width 31 height 14
click at [147, 128] on button "Ended (1)" at bounding box center [153, 127] width 47 height 23
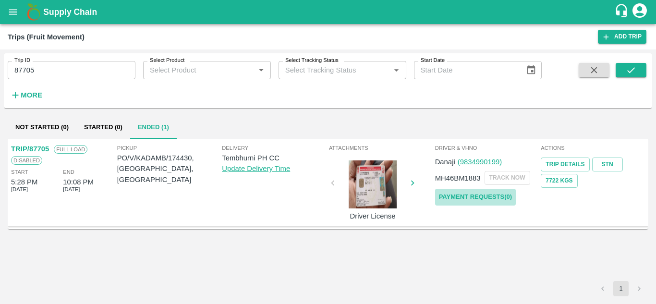
click at [481, 196] on link "Payment Requests( 0 )" at bounding box center [475, 197] width 81 height 17
click at [55, 70] on input "87705" at bounding box center [72, 70] width 128 height 18
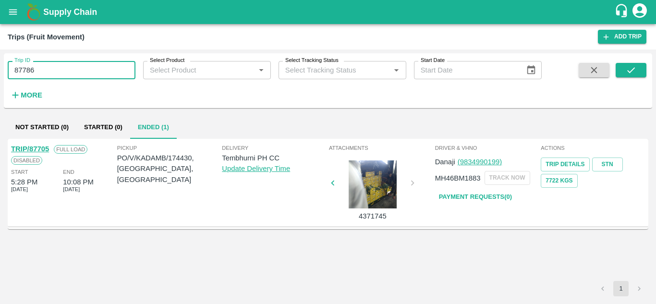
type input "87786"
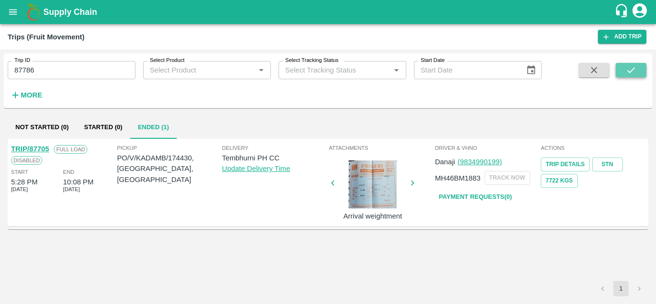
click at [628, 70] on icon "submit" at bounding box center [630, 70] width 11 height 11
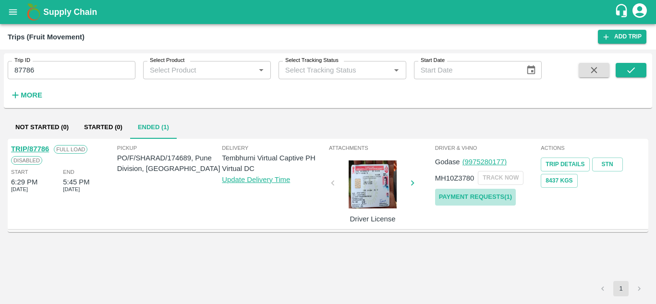
click at [491, 195] on link "Payment Requests( 1 )" at bounding box center [475, 197] width 81 height 17
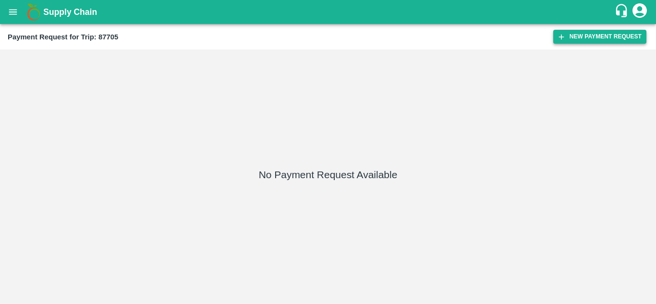
click at [597, 30] on button "New Payment Request" at bounding box center [599, 37] width 93 height 14
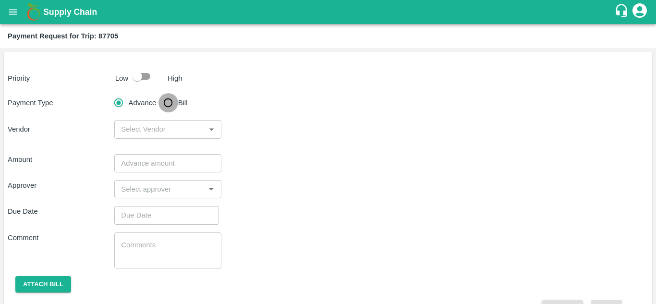
click at [169, 102] on input "Bill" at bounding box center [167, 102] width 19 height 19
radio input "true"
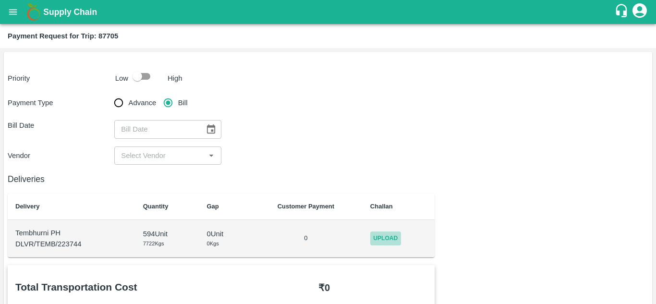
click at [387, 241] on span "Upload" at bounding box center [385, 238] width 31 height 14
click at [0, 0] on input "Upload" at bounding box center [0, 0] width 0 height 0
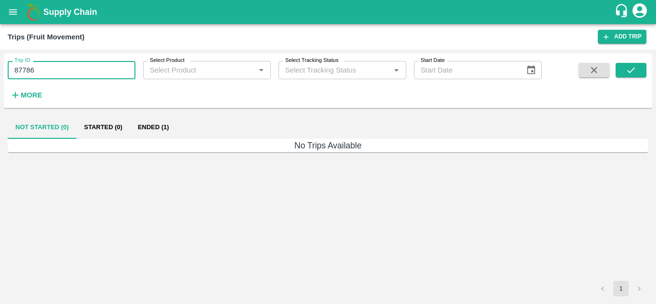
click at [55, 69] on input "87786" at bounding box center [72, 70] width 128 height 18
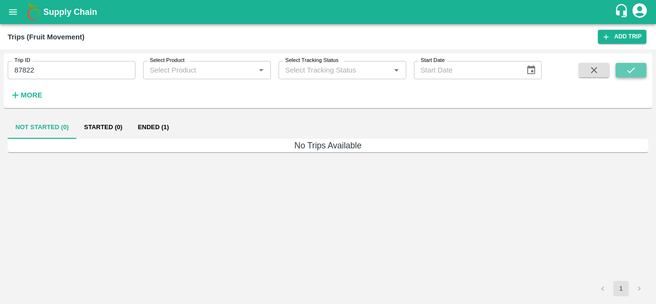
click at [629, 68] on icon "submit" at bounding box center [630, 70] width 11 height 11
click at [156, 123] on button "Ended (1)" at bounding box center [153, 127] width 47 height 23
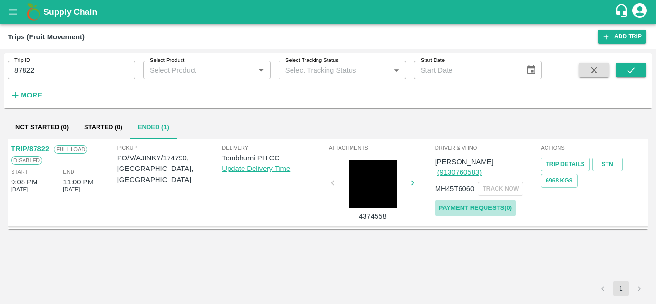
click at [487, 200] on link "Payment Requests( 0 )" at bounding box center [475, 208] width 81 height 17
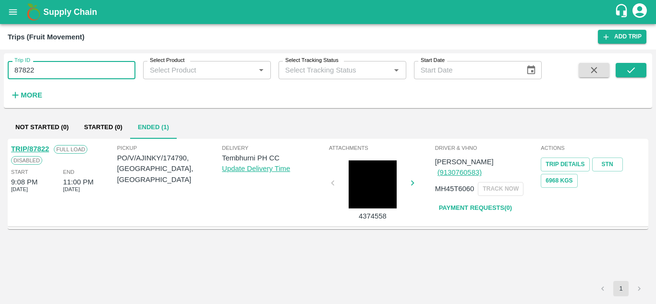
click at [47, 69] on input "87822" at bounding box center [72, 70] width 128 height 18
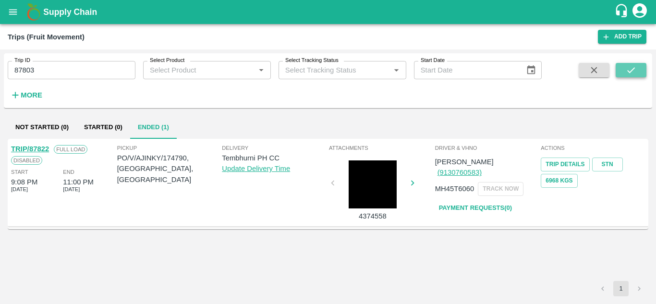
click at [625, 72] on icon "submit" at bounding box center [630, 70] width 11 height 11
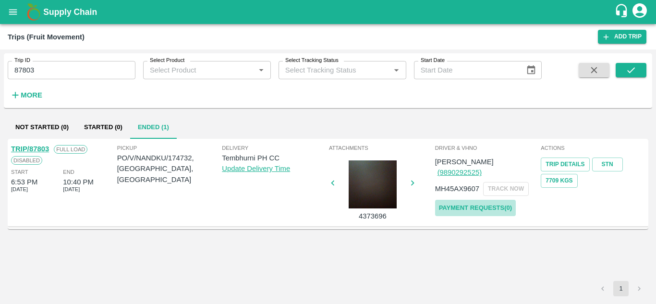
click at [488, 200] on link "Payment Requests( 0 )" at bounding box center [475, 208] width 81 height 17
click at [53, 80] on div "Trip ID 87803 Trip ID Select Product Select Product   * Select Tracking Status …" at bounding box center [270, 78] width 541 height 50
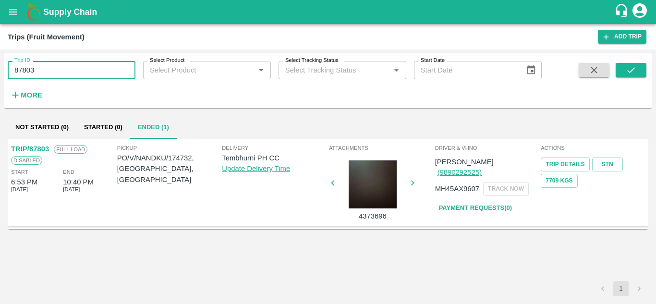
click at [48, 75] on input "87803" at bounding box center [72, 70] width 128 height 18
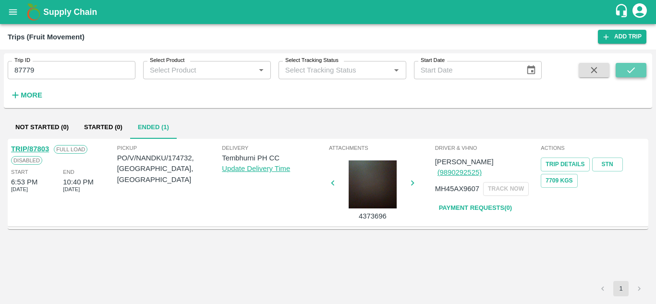
click at [629, 65] on icon "submit" at bounding box center [630, 70] width 11 height 11
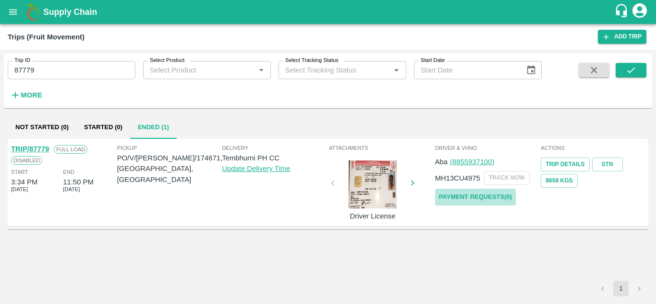
click at [478, 197] on link "Payment Requests( 0 )" at bounding box center [475, 197] width 81 height 17
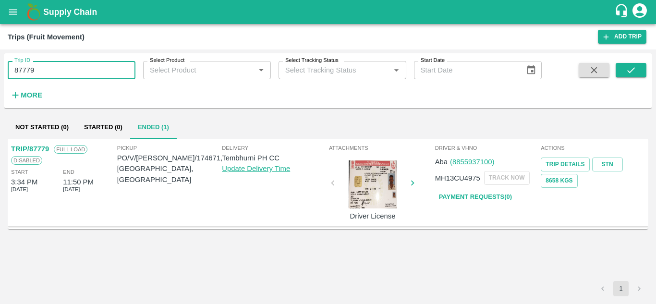
click at [52, 69] on input "87779" at bounding box center [72, 70] width 128 height 18
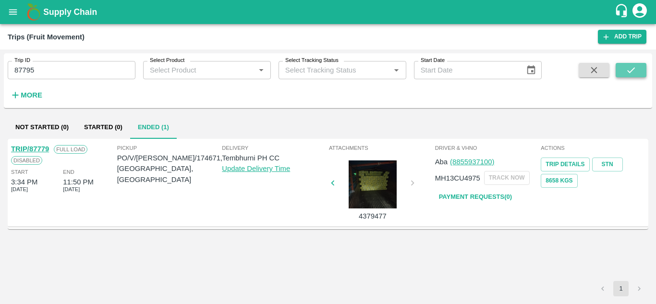
click at [622, 71] on button "submit" at bounding box center [630, 70] width 31 height 14
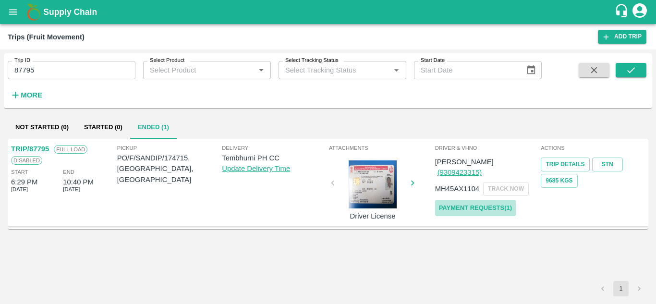
click at [459, 200] on link "Payment Requests( 1 )" at bounding box center [475, 208] width 81 height 17
click at [56, 75] on input "87795" at bounding box center [72, 70] width 128 height 18
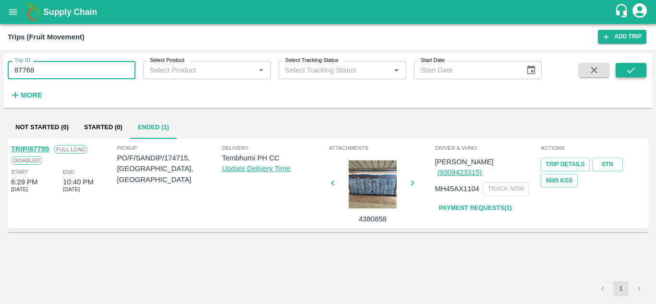
type input "87768"
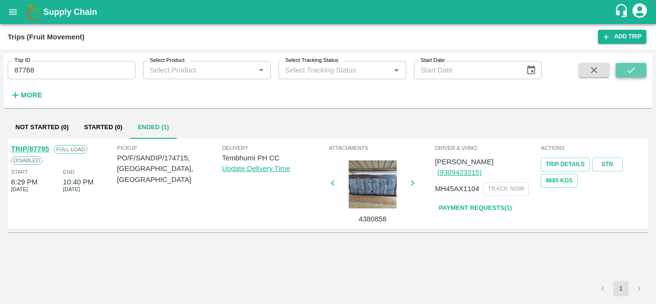
click at [627, 67] on icon "submit" at bounding box center [630, 70] width 11 height 11
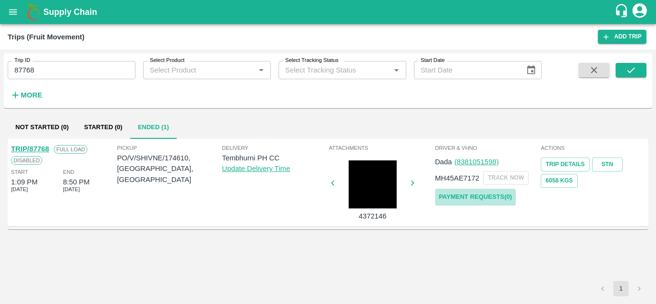
click at [455, 197] on link "Payment Requests( 0 )" at bounding box center [475, 197] width 81 height 17
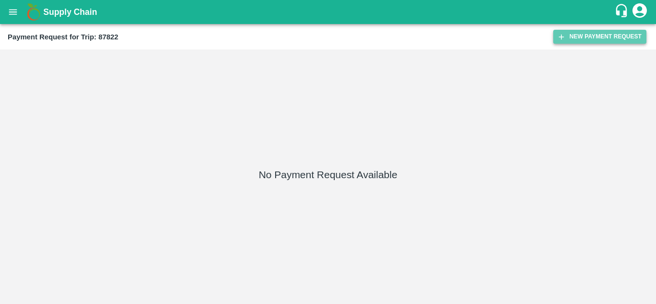
click at [604, 30] on button "New Payment Request" at bounding box center [599, 37] width 93 height 14
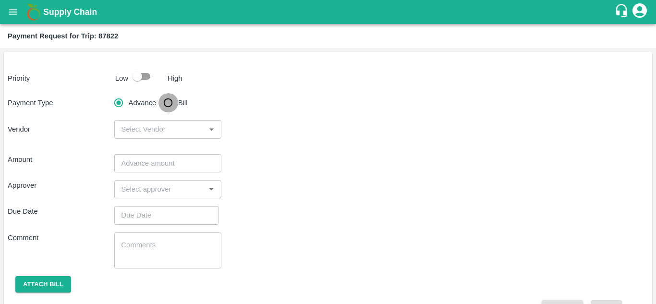
click at [165, 106] on input "Bill" at bounding box center [167, 102] width 19 height 19
radio input "true"
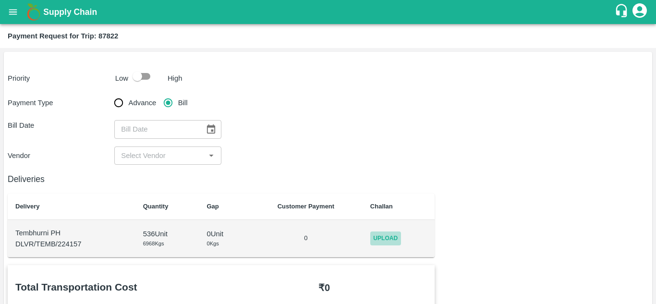
click at [387, 233] on span "Upload" at bounding box center [385, 238] width 31 height 14
click at [0, 0] on input "Upload" at bounding box center [0, 0] width 0 height 0
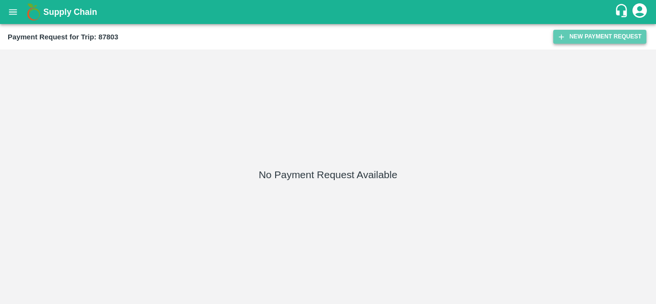
click at [592, 37] on button "New Payment Request" at bounding box center [599, 37] width 93 height 14
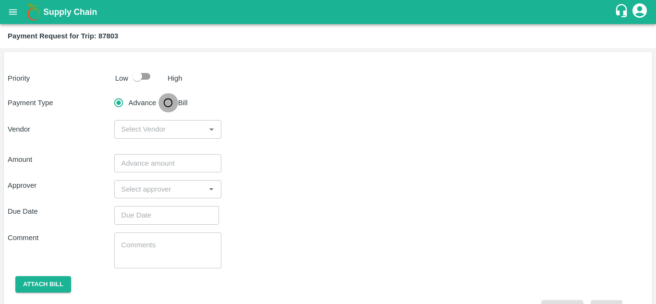
click at [164, 103] on input "Bill" at bounding box center [167, 102] width 19 height 19
radio input "true"
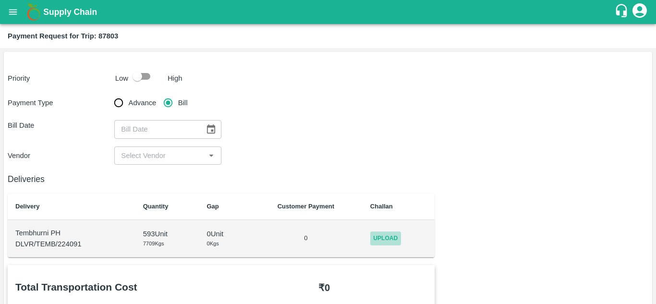
click at [394, 239] on span "Upload" at bounding box center [385, 238] width 31 height 14
click at [0, 0] on input "Upload" at bounding box center [0, 0] width 0 height 0
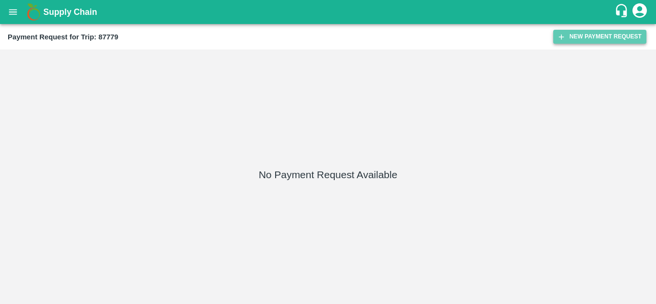
click at [574, 44] on button "New Payment Request" at bounding box center [599, 37] width 93 height 14
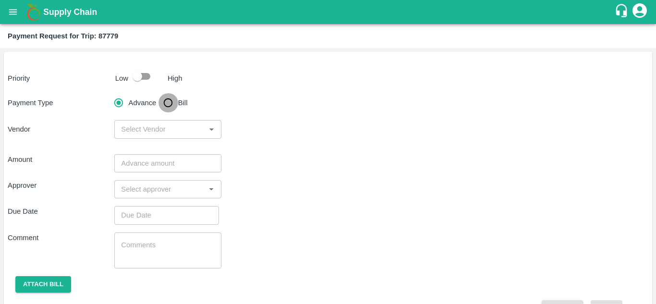
click at [166, 108] on input "Bill" at bounding box center [167, 102] width 19 height 19
radio input "true"
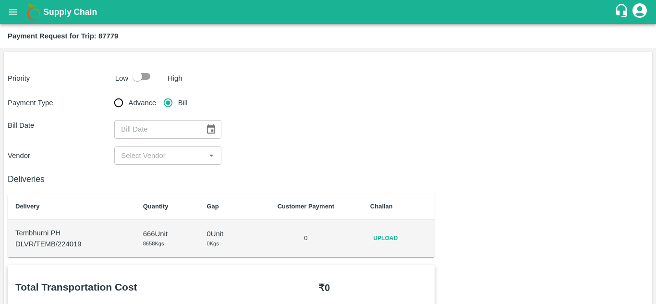
click at [386, 238] on span "Upload" at bounding box center [385, 238] width 31 height 14
click at [0, 0] on input "Upload" at bounding box center [0, 0] width 0 height 0
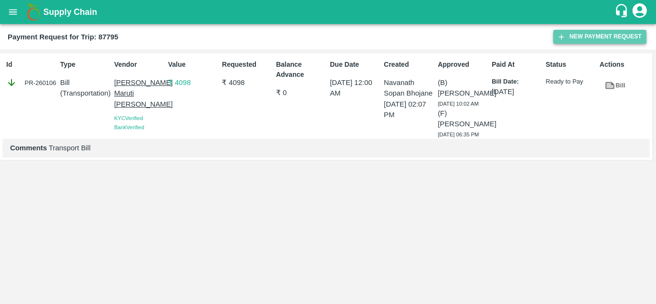
click at [586, 38] on button "New Payment Request" at bounding box center [599, 37] width 93 height 14
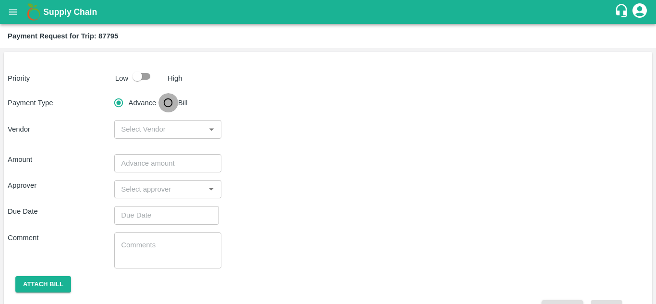
click at [167, 103] on input "Bill" at bounding box center [167, 102] width 19 height 19
radio input "true"
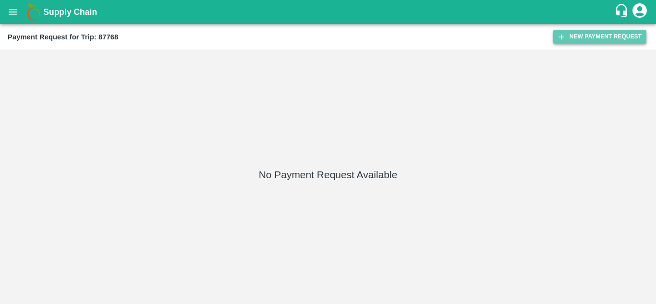
click at [590, 39] on button "New Payment Request" at bounding box center [599, 37] width 93 height 14
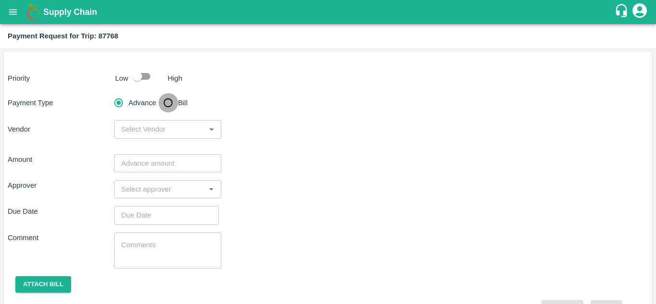
click at [165, 110] on input "Bill" at bounding box center [167, 102] width 19 height 19
radio input "true"
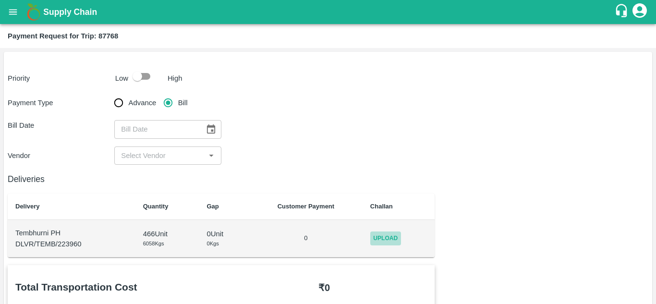
click at [394, 237] on span "Upload" at bounding box center [385, 238] width 31 height 14
click at [0, 0] on input "Upload" at bounding box center [0, 0] width 0 height 0
